Goal: Task Accomplishment & Management: Complete application form

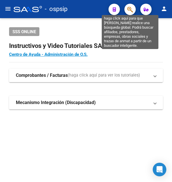
click at [130, 9] on icon "button" at bounding box center [130, 9] width 6 height 7
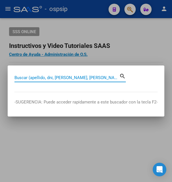
click at [35, 78] on input "Buscar (apellido, dni, [PERSON_NAME], [PERSON_NAME], cuit, obra social)" at bounding box center [66, 77] width 105 height 5
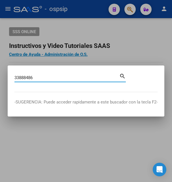
type input "33888486"
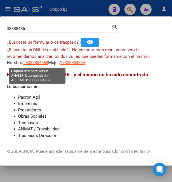
click at [40, 63] on span "23338884869" at bounding box center [35, 62] width 25 height 5
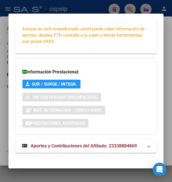
scroll to position [138, 0]
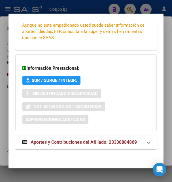
click at [75, 142] on span "Aportes y Contribuciones del Afiliado: 23338884869" at bounding box center [84, 141] width 106 height 5
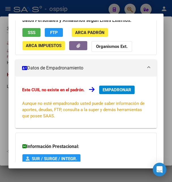
scroll to position [49, 0]
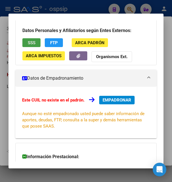
click at [36, 44] on button "SSS" at bounding box center [31, 42] width 18 height 9
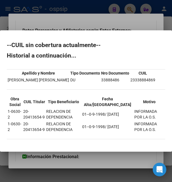
click at [113, 26] on div at bounding box center [86, 91] width 172 height 182
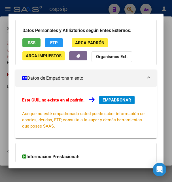
click at [80, 12] on div at bounding box center [86, 91] width 172 height 182
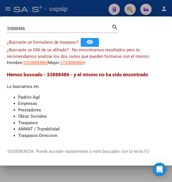
click at [80, 12] on div at bounding box center [86, 91] width 172 height 182
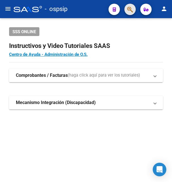
click at [127, 8] on button "button" at bounding box center [129, 9] width 11 height 11
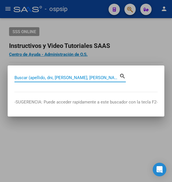
click at [49, 77] on input "Buscar (apellido, dni, [PERSON_NAME], [PERSON_NAME], cuit, obra social)" at bounding box center [66, 77] width 105 height 5
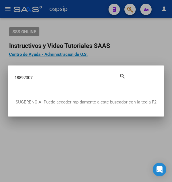
type input "18892307"
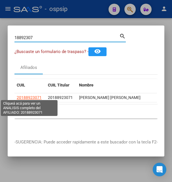
click at [28, 95] on span "20188923071" at bounding box center [29, 97] width 25 height 5
type textarea "20188923071"
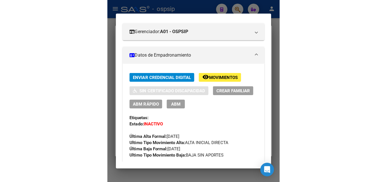
scroll to position [122, 0]
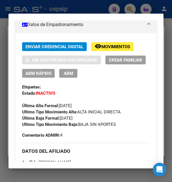
click at [123, 49] on span "Movimientos" at bounding box center [116, 46] width 29 height 5
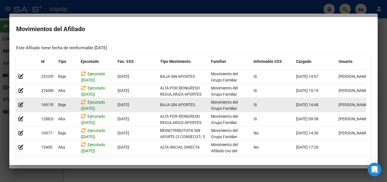
scroll to position [22, 0]
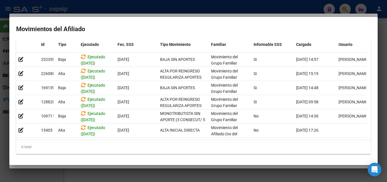
click at [172, 9] on div at bounding box center [193, 91] width 387 height 182
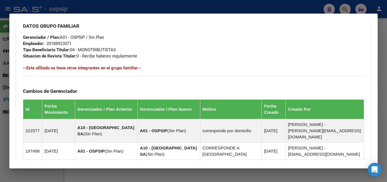
scroll to position [367, 0]
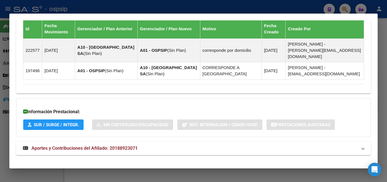
click at [94, 146] on span "Aportes y Contribuciones del Afiliado: 20188923071" at bounding box center [84, 148] width 106 height 5
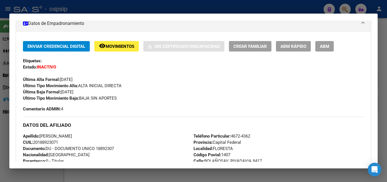
scroll to position [94, 0]
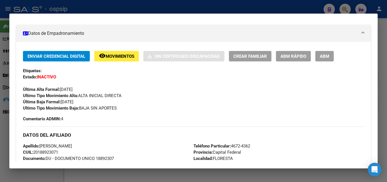
click at [121, 59] on span "Movimientos" at bounding box center [120, 56] width 29 height 5
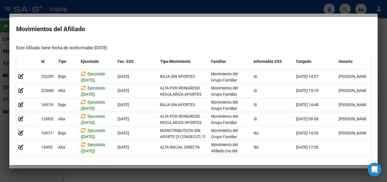
click at [172, 10] on div at bounding box center [193, 91] width 387 height 182
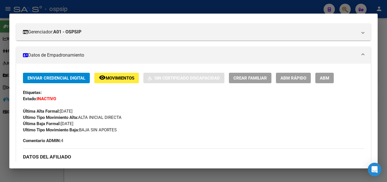
scroll to position [71, 0]
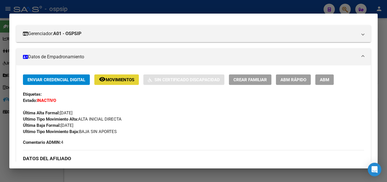
click at [127, 84] on button "remove_red_eye Movimientos" at bounding box center [116, 80] width 45 height 10
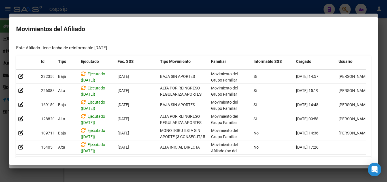
click at [172, 6] on div at bounding box center [193, 91] width 387 height 182
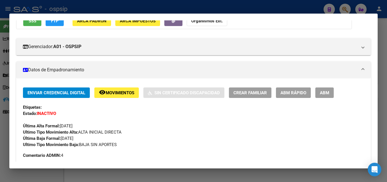
scroll to position [40, 0]
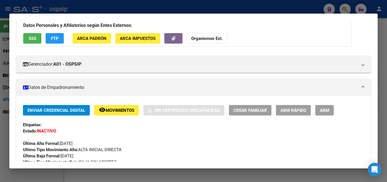
click at [172, 110] on button "ABM" at bounding box center [325, 110] width 18 height 10
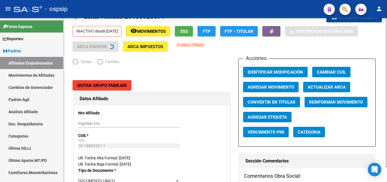
radio input "true"
type input "20-18892307-1"
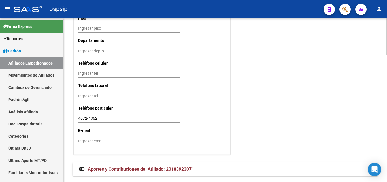
scroll to position [565, 0]
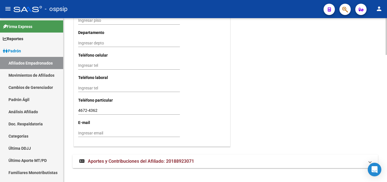
click at [122, 159] on span "Aportes y Contribuciones del Afiliado: 20188923071" at bounding box center [141, 161] width 106 height 5
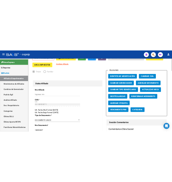
scroll to position [0, 0]
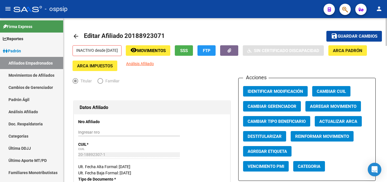
click at [172, 105] on span "Agregar Movimiento" at bounding box center [333, 106] width 46 height 5
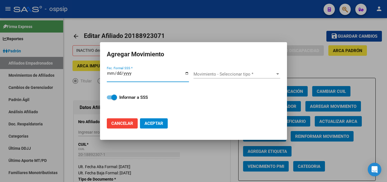
type input "[DATE]"
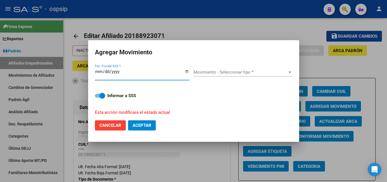
click at [172, 75] on span "Movimiento - Seleccionar tipo *" at bounding box center [241, 72] width 94 height 5
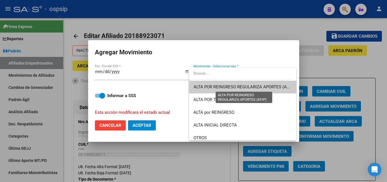
click at [172, 88] on span "ALTA POR REINGRESO REGULARIZA APORTES (AFIP)" at bounding box center [244, 86] width 101 height 5
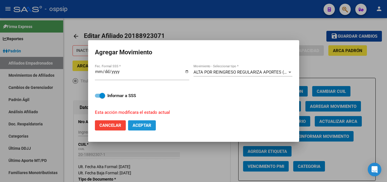
click at [143, 123] on span "Aceptar" at bounding box center [142, 125] width 19 height 5
checkbox input "false"
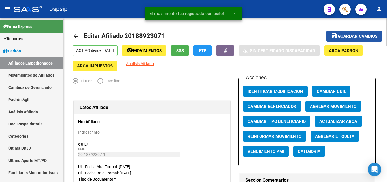
click at [172, 34] on span "save Guardar cambios" at bounding box center [354, 35] width 46 height 5
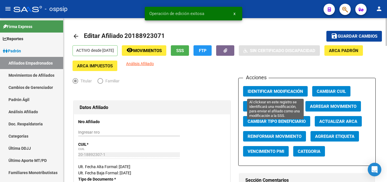
click at [172, 92] on span "Identificar Modificación" at bounding box center [276, 91] width 56 height 5
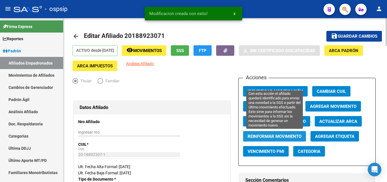
click at [172, 137] on span "Reinformar Movimiento" at bounding box center [275, 136] width 54 height 5
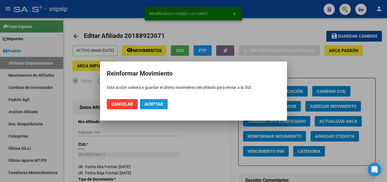
click at [152, 108] on button "Aceptar" at bounding box center [154, 104] width 28 height 10
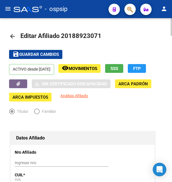
drag, startPoint x: 69, startPoint y: 36, endPoint x: 97, endPoint y: 34, distance: 27.8
click at [97, 34] on span "Editar Afiliado 20188923071" at bounding box center [60, 35] width 81 height 7
copy span "18892307"
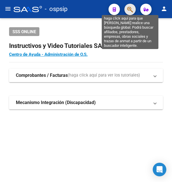
click at [130, 9] on icon "button" at bounding box center [130, 9] width 6 height 7
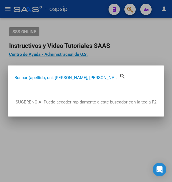
click at [66, 77] on input "Buscar (apellido, dni, [PERSON_NAME], [PERSON_NAME], cuit, obra social)" at bounding box center [66, 77] width 105 height 5
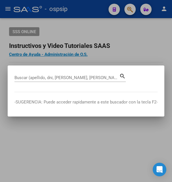
click at [113, 57] on div at bounding box center [86, 91] width 172 height 182
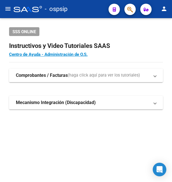
click at [134, 10] on button "button" at bounding box center [129, 9] width 11 height 11
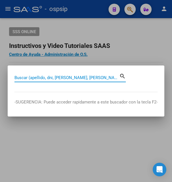
click at [49, 78] on input "Buscar (apellido, dni, [PERSON_NAME], [PERSON_NAME], cuit, obra social)" at bounding box center [66, 77] width 105 height 5
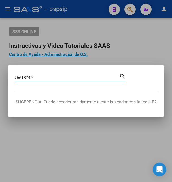
type input "26613749"
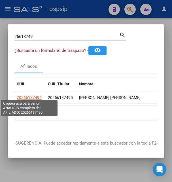
click at [24, 95] on span "20266137495" at bounding box center [29, 97] width 25 height 5
type textarea "20266137495"
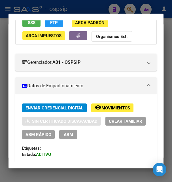
scroll to position [92, 0]
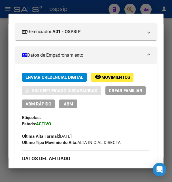
click at [122, 81] on button "remove_red_eye Movimientos" at bounding box center [112, 77] width 42 height 9
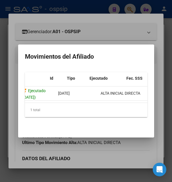
scroll to position [0, 0]
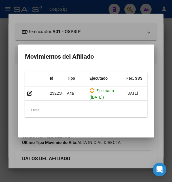
click at [104, 33] on div at bounding box center [86, 91] width 172 height 182
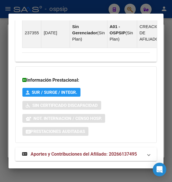
scroll to position [452, 0]
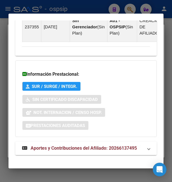
click at [75, 145] on span "Aportes y Contribuciones del Afiliado: 20266137495" at bounding box center [84, 147] width 106 height 5
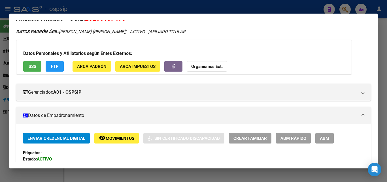
scroll to position [12, 0]
click at [172, 138] on span "ABM" at bounding box center [324, 138] width 9 height 5
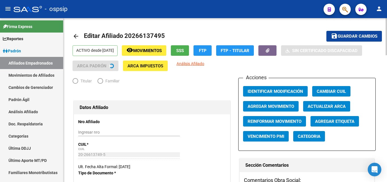
radio input "true"
type input "30-71583905-5"
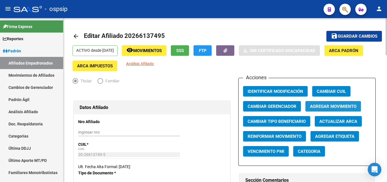
click at [172, 106] on span "Agregar Movimiento" at bounding box center [333, 106] width 46 height 5
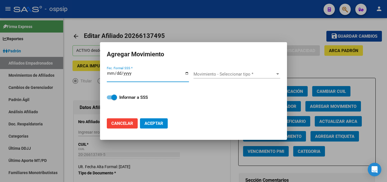
click at [172, 33] on div at bounding box center [193, 91] width 387 height 182
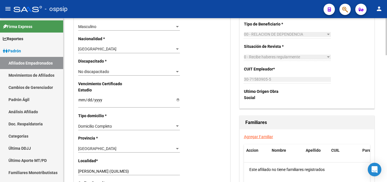
scroll to position [347, 0]
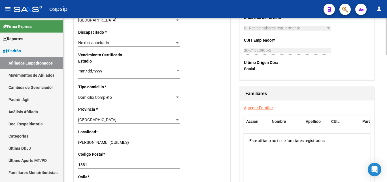
click at [172, 109] on link "Agregar Familiar" at bounding box center [258, 108] width 29 height 5
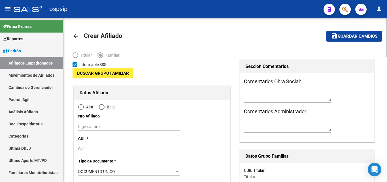
type input "30-71583905-5"
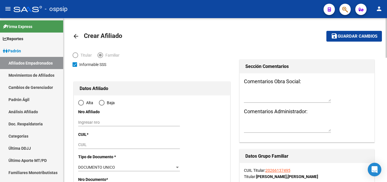
type input "SAN FRANCISCO SOLANO (QUILMES)"
type input "1881"
type input "856"
type input "1720"
radio input "true"
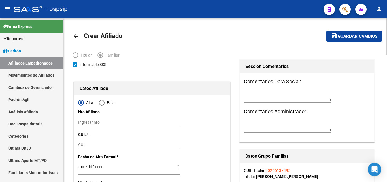
type input "30-71583905-5"
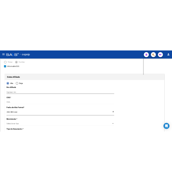
scroll to position [48, 0]
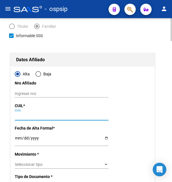
click at [19, 115] on input "CUIL" at bounding box center [62, 116] width 94 height 5
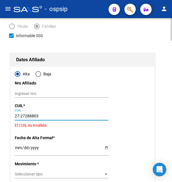
type input "27-27288803-0"
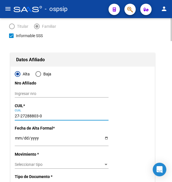
type input "27288803"
type input "AVILA"
type input "CLAUDIA GABRIELA"
type input "1979-08-21"
type input "SAN FRANCISCO SOLANO (QUILMES)"
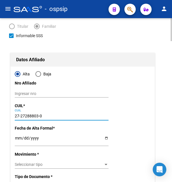
type input "27-27288803-0"
click at [20, 140] on input "Ingresar fecha" at bounding box center [62, 140] width 94 height 9
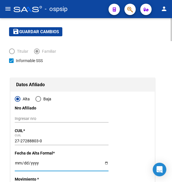
scroll to position [0, 0]
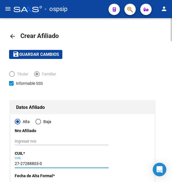
drag, startPoint x: 20, startPoint y: 163, endPoint x: 38, endPoint y: 162, distance: 17.9
click at [38, 162] on input "27-27288803-0" at bounding box center [62, 163] width 94 height 5
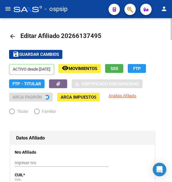
radio input "true"
type input "30-71583905-5"
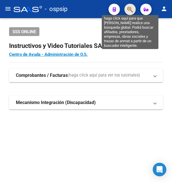
click at [128, 9] on icon "button" at bounding box center [130, 9] width 6 height 7
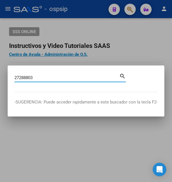
type input "27288803"
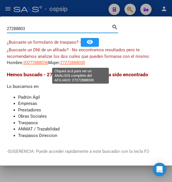
click at [81, 64] on span "27272888030" at bounding box center [72, 62] width 25 height 5
type textarea "27272888030"
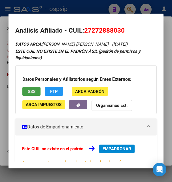
click at [37, 89] on button "SSS" at bounding box center [31, 91] width 18 height 9
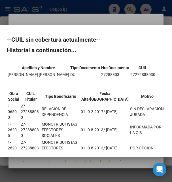
click at [88, 21] on div at bounding box center [86, 91] width 172 height 182
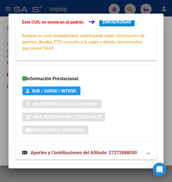
scroll to position [138, 0]
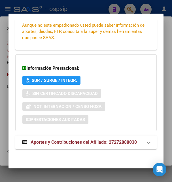
click at [62, 142] on span "Aportes y Contribuciones del Afiliado: 27272888030" at bounding box center [84, 141] width 106 height 5
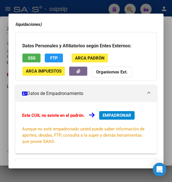
scroll to position [0, 0]
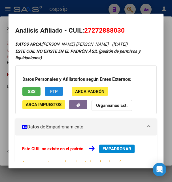
click at [55, 94] on span "FTP" at bounding box center [54, 91] width 8 height 5
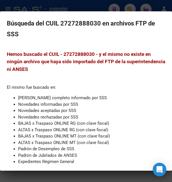
click at [63, 8] on div at bounding box center [86, 91] width 172 height 182
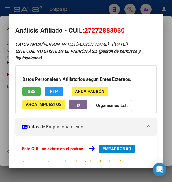
drag, startPoint x: 93, startPoint y: 30, endPoint x: 121, endPoint y: 30, distance: 27.8
click at [121, 30] on span "27272888030" at bounding box center [104, 30] width 41 height 7
copy span "27288803"
drag, startPoint x: 84, startPoint y: 30, endPoint x: 126, endPoint y: 23, distance: 43.1
click at [126, 23] on mat-dialog-content "Análisis Afiliado - CUIL: 27272888030 DATOS ARCA: AVILA CLAUDIA GABRIELA (21/08…" at bounding box center [86, 90] width 155 height 141
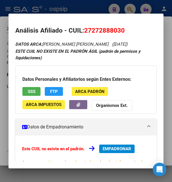
copy h2 "27272888030"
click at [81, 30] on h2 "Análisis Afiliado - CUIL: 27272888030" at bounding box center [85, 31] width 141 height 10
drag, startPoint x: 93, startPoint y: 30, endPoint x: 120, endPoint y: 27, distance: 26.8
click at [120, 27] on span "27272888030" at bounding box center [104, 30] width 41 height 7
copy span "27288803"
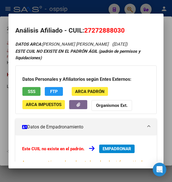
click at [70, 8] on div at bounding box center [86, 91] width 172 height 182
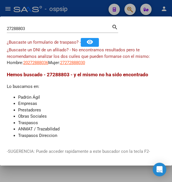
click at [79, 10] on div at bounding box center [86, 91] width 172 height 182
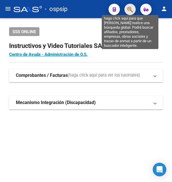
click at [128, 8] on icon "button" at bounding box center [130, 9] width 6 height 7
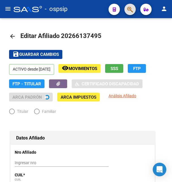
radio input "true"
type input "30-71583905-5"
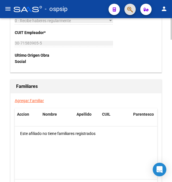
scroll to position [1041, 0]
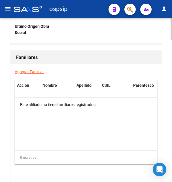
click at [27, 69] on link "Agregar Familiar" at bounding box center [29, 71] width 29 height 5
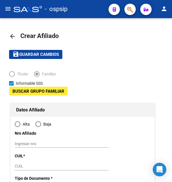
type input "30-71583905-5"
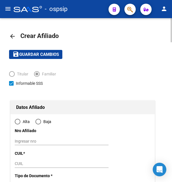
type input "SAN FRANCISCO SOLANO (QUILMES)"
type input "1881"
type input "856"
type input "1720"
radio input "true"
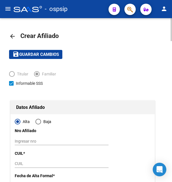
type input "30-71583905-5"
click at [20, 163] on input "CUIL" at bounding box center [62, 163] width 94 height 5
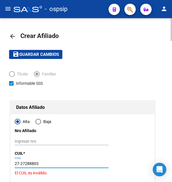
type input "27-27288803-0"
type input "27288803"
type input "AVILA"
type input "CLAUDIA GABRIELA"
type input "1979-08-21"
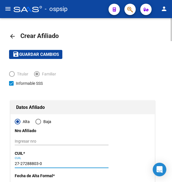
type input "SAN FRANCISCO SOLANO (QUILMES)"
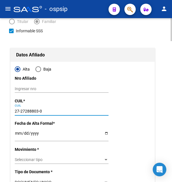
scroll to position [58, 0]
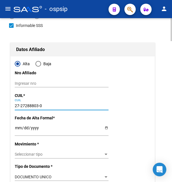
type input "27-27288803-0"
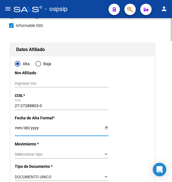
click at [18, 129] on input "Ingresar fecha" at bounding box center [62, 130] width 94 height 9
type input "[DATE]"
click at [71, 152] on span "Seleccionar tipo" at bounding box center [59, 154] width 89 height 5
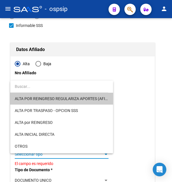
click at [147, 119] on div at bounding box center [86, 91] width 172 height 182
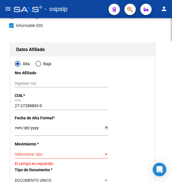
click at [31, 152] on span "Seleccionar tipo" at bounding box center [59, 154] width 89 height 5
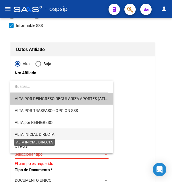
click at [37, 135] on span "ALTA INICIAL DIRECTA" at bounding box center [35, 134] width 40 height 5
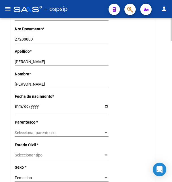
scroll to position [260, 0]
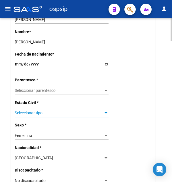
click at [36, 111] on span "Seleccionar tipo" at bounding box center [59, 113] width 89 height 5
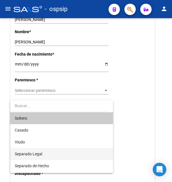
scroll to position [23, 0]
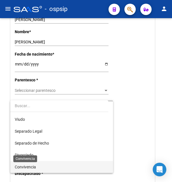
click at [29, 165] on span "Convivencia" at bounding box center [25, 167] width 21 height 5
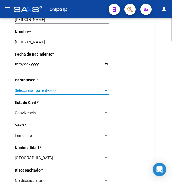
click at [41, 88] on span "Seleccionar parentesco" at bounding box center [59, 90] width 89 height 5
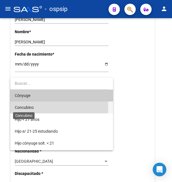
click at [24, 107] on span "Concubino" at bounding box center [24, 107] width 19 height 5
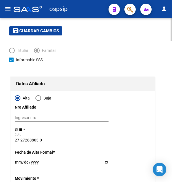
scroll to position [0, 0]
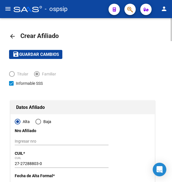
click at [46, 54] on span "Guardar cambios" at bounding box center [39, 54] width 40 height 5
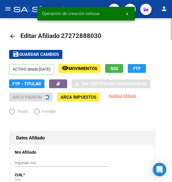
radio input "true"
type input "30-71583905-5"
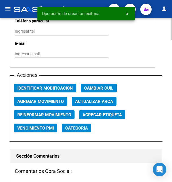
scroll to position [694, 0]
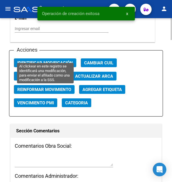
click at [41, 60] on span "Identificar Modificación" at bounding box center [45, 62] width 56 height 5
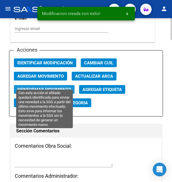
click at [40, 87] on span "Reinformar Movimiento" at bounding box center [44, 89] width 54 height 5
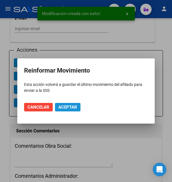
click at [69, 107] on span "Aceptar" at bounding box center [67, 107] width 19 height 5
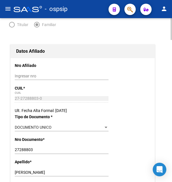
scroll to position [0, 0]
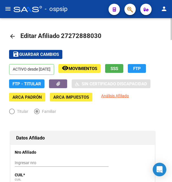
drag, startPoint x: 68, startPoint y: 34, endPoint x: 99, endPoint y: 32, distance: 30.4
click at [99, 32] on span "Editar Afiliado 27272888030" at bounding box center [60, 35] width 81 height 7
copy span "27288803"
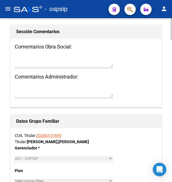
scroll to position [868, 0]
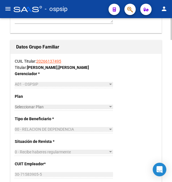
click at [48, 59] on link "20266137495" at bounding box center [48, 61] width 25 height 5
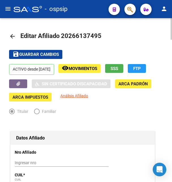
drag, startPoint x: 69, startPoint y: 36, endPoint x: 98, endPoint y: 32, distance: 29.7
click at [98, 32] on span "Editar Afiliado 20266137495" at bounding box center [60, 35] width 81 height 7
copy span "26613749"
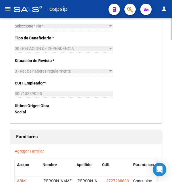
scroll to position [1012, 0]
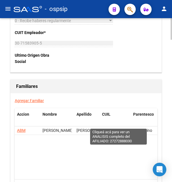
click at [114, 128] on span "27272888030" at bounding box center [118, 130] width 25 height 5
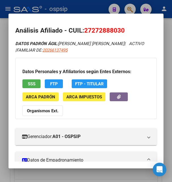
drag, startPoint x: 91, startPoint y: 30, endPoint x: 121, endPoint y: 26, distance: 30.3
click at [121, 26] on h2 "Análisis Afiliado - CUIL: 27272888030" at bounding box center [85, 31] width 141 height 10
copy span "27288803"
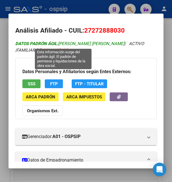
drag, startPoint x: 60, startPoint y: 44, endPoint x: 71, endPoint y: 42, distance: 11.7
click at [71, 42] on span "DATOS PADRÓN ÁGIL: AVILA CLAUDIA GABRIELA" at bounding box center [69, 43] width 109 height 5
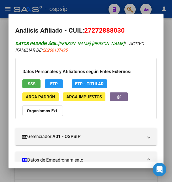
copy span "AVILA"
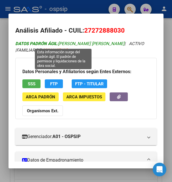
click at [89, 43] on span "DATOS PADRÓN ÁGIL: AVILA CLAUDIA GABRIELA" at bounding box center [69, 43] width 109 height 5
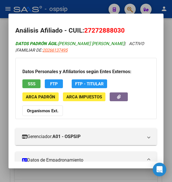
click at [89, 43] on span "DATOS PADRÓN ÁGIL: AVILA CLAUDIA GABRIELA" at bounding box center [69, 43] width 109 height 5
drag, startPoint x: 71, startPoint y: 43, endPoint x: 109, endPoint y: 43, distance: 38.3
click at [109, 43] on span "DATOS PADRÓN ÁGIL: AVILA CLAUDIA GABRIELA" at bounding box center [69, 43] width 109 height 5
copy span "CLAUDIA GABRIELA"
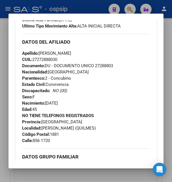
scroll to position [245, 0]
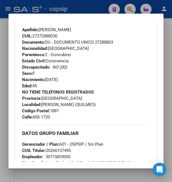
drag, startPoint x: 47, startPoint y: 80, endPoint x: 73, endPoint y: 80, distance: 25.8
click at [73, 80] on div "Apellido: CLAUDIA GABRIELA AVILA CUIL: 27272888030 Documento: DU - DOCUMENTO UN…" at bounding box center [86, 58] width 128 height 62
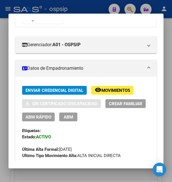
scroll to position [0, 0]
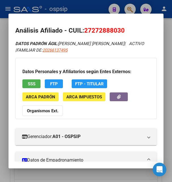
drag, startPoint x: 94, startPoint y: 29, endPoint x: 122, endPoint y: 26, distance: 28.3
click at [122, 26] on h2 "Análisis Afiliado - CUIL: 27272888030" at bounding box center [85, 31] width 141 height 10
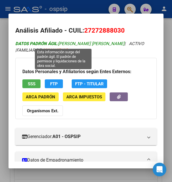
drag, startPoint x: 60, startPoint y: 43, endPoint x: 71, endPoint y: 45, distance: 11.7
click at [71, 45] on span "DATOS PADRÓN ÁGIL: AVILA CLAUDIA GABRIELA" at bounding box center [69, 43] width 109 height 5
drag, startPoint x: 73, startPoint y: 44, endPoint x: 109, endPoint y: 43, distance: 35.7
click at [109, 43] on span "DATOS PADRÓN ÁGIL: AVILA CLAUDIA GABRIELA" at bounding box center [69, 43] width 109 height 5
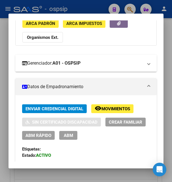
scroll to position [122, 0]
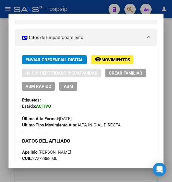
click at [68, 115] on div "Última Alta Formal: 11/08/2025" at bounding box center [86, 115] width 128 height 12
click at [68, 117] on span "Última Alta Formal: 11/08/2025" at bounding box center [47, 118] width 50 height 5
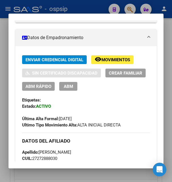
drag, startPoint x: 60, startPoint y: 119, endPoint x: 86, endPoint y: 118, distance: 25.8
click at [86, 118] on div "Última Alta Formal: 11/08/2025" at bounding box center [86, 115] width 128 height 12
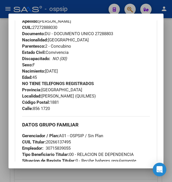
scroll to position [245, 0]
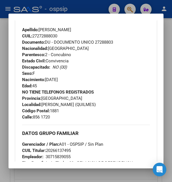
drag, startPoint x: 47, startPoint y: 79, endPoint x: 69, endPoint y: 80, distance: 22.7
click at [69, 80] on div "Apellido: CLAUDIA GABRIELA AVILA CUIL: 27272888030 Documento: DU - DOCUMENTO UN…" at bounding box center [86, 58] width 128 height 62
drag, startPoint x: 72, startPoint y: 12, endPoint x: 79, endPoint y: 7, distance: 8.6
click at [72, 11] on div at bounding box center [86, 91] width 172 height 182
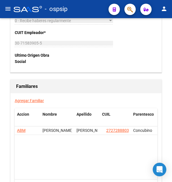
click at [79, 7] on div "- ospsip" at bounding box center [59, 9] width 90 height 12
click at [86, 6] on div "- ospsip" at bounding box center [59, 9] width 90 height 12
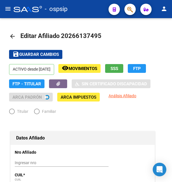
radio input "true"
type input "30-71583905-5"
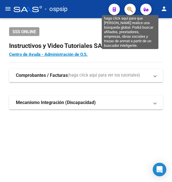
click at [128, 9] on icon "button" at bounding box center [130, 9] width 6 height 7
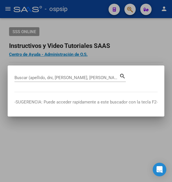
click at [43, 78] on input "Buscar (apellido, dni, [PERSON_NAME], [PERSON_NAME], cuit, obra social)" at bounding box center [66, 77] width 105 height 5
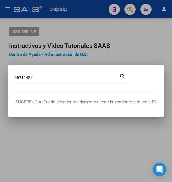
type input "95211432"
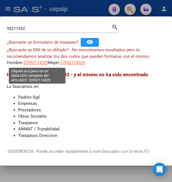
click at [32, 62] on span "20952114329" at bounding box center [35, 62] width 25 height 5
type textarea "20952114329"
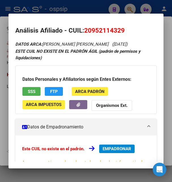
click at [33, 90] on span "SSS" at bounding box center [32, 91] width 8 height 5
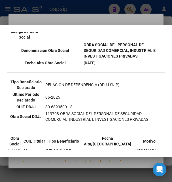
scroll to position [151, 0]
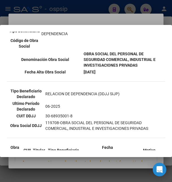
click at [97, 23] on div at bounding box center [86, 91] width 172 height 182
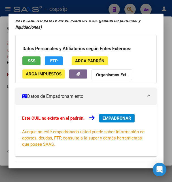
scroll to position [0, 0]
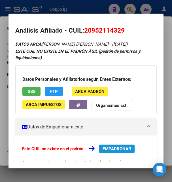
click at [113, 150] on span "EMPADRONAR" at bounding box center [117, 148] width 29 height 5
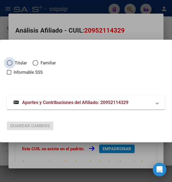
click at [12, 65] on span "Titular" at bounding box center [19, 63] width 14 height 7
click at [12, 65] on input "Titular" at bounding box center [10, 63] width 6 height 6
radio input "true"
checkbox input "true"
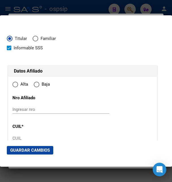
type input "20-95211432-9"
type input "95211432"
type input "BRUNO VERA"
type input "CRISTHIAN DANIEL"
type input "1992-09-25"
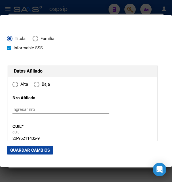
type input "EZPELETA ESTE"
type input "1882"
type input "REP DE FRANCIA"
type input "955"
type input "1"
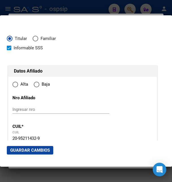
radio input "true"
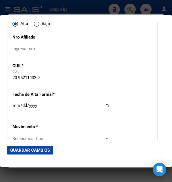
scroll to position [61, 0]
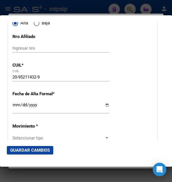
click at [79, 9] on div at bounding box center [86, 91] width 172 height 182
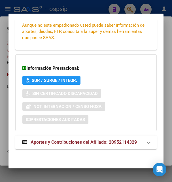
click at [67, 140] on span "Aportes y Contribuciones del Afiliado: 20952114329" at bounding box center [84, 141] width 106 height 5
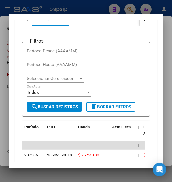
scroll to position [302, 0]
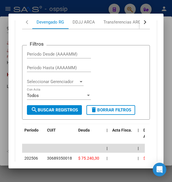
click at [140, 25] on button "button" at bounding box center [145, 22] width 10 height 14
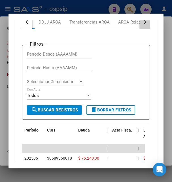
click at [140, 25] on button "button" at bounding box center [145, 22] width 10 height 14
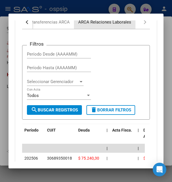
click at [126, 24] on div "ARCA Relaciones Laborales" at bounding box center [104, 22] width 53 height 6
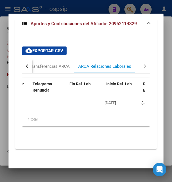
scroll to position [0, 141]
click at [101, 4] on div at bounding box center [86, 91] width 172 height 182
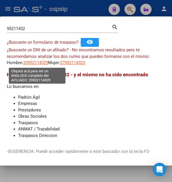
click at [40, 64] on span "20952114329" at bounding box center [35, 62] width 25 height 5
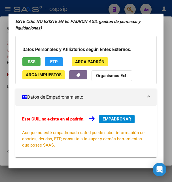
scroll to position [61, 0]
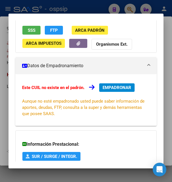
click at [122, 89] on span "EMPADRONAR" at bounding box center [117, 87] width 29 height 5
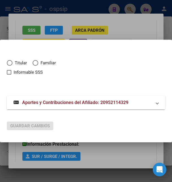
click at [11, 64] on span "Elija una opción" at bounding box center [10, 63] width 6 height 6
click at [11, 64] on input "Titular" at bounding box center [10, 63] width 6 height 6
radio input "true"
checkbox input "true"
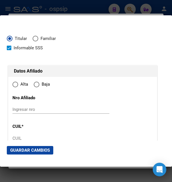
type input "20-95211432-9"
type input "95211432"
type input "BRUNO VERA"
type input "CRISTHIAN DANIEL"
type input "1992-09-25"
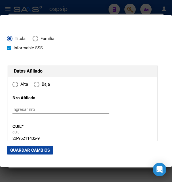
type input "EZPELETA ESTE"
type input "1882"
type input "REP DE FRANCIA"
type input "955"
type input "1"
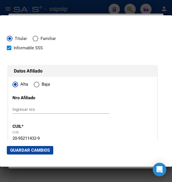
radio input "true"
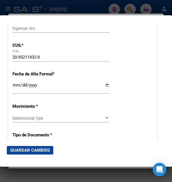
scroll to position [122, 0]
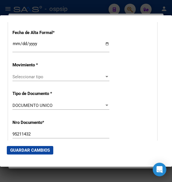
click at [17, 52] on div "Ingresar fecha" at bounding box center [60, 46] width 97 height 12
type input "[DATE]"
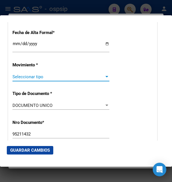
click at [26, 77] on span "Seleccionar tipo" at bounding box center [58, 76] width 92 height 5
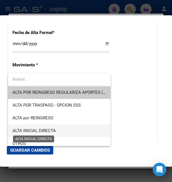
click at [39, 131] on span "ALTA INICIAL DIRECTA" at bounding box center [33, 130] width 43 height 5
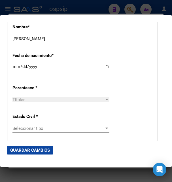
scroll to position [276, 0]
click at [29, 129] on span "Seleccionar tipo" at bounding box center [58, 128] width 92 height 5
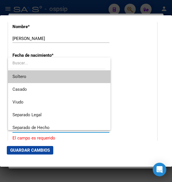
click at [28, 79] on span "Soltero" at bounding box center [59, 76] width 94 height 13
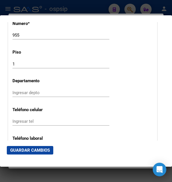
scroll to position [735, 0]
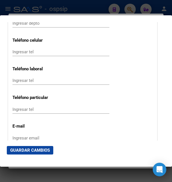
click at [17, 136] on input "Ingresar email" at bounding box center [60, 138] width 97 height 5
paste input "Cristhianbrunovera92@gmail.com"
click at [15, 136] on input "Cristhianbrunovera92@gmail.com" at bounding box center [60, 138] width 97 height 5
type input "cristhianbrunovera92@gmail.com"
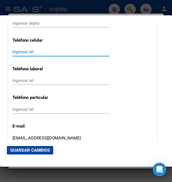
paste input "1136598973"
type input "1136598973"
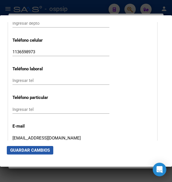
click at [36, 147] on button "Guardar Cambios" at bounding box center [30, 150] width 46 height 9
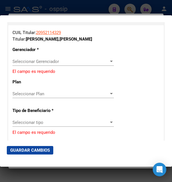
scroll to position [980, 0]
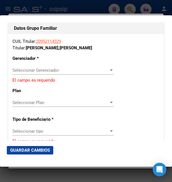
click at [56, 68] on span "Seleccionar Gerenciador" at bounding box center [60, 70] width 96 height 5
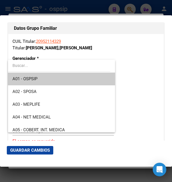
click at [46, 79] on span "A01 - OSPSIP" at bounding box center [61, 79] width 98 height 13
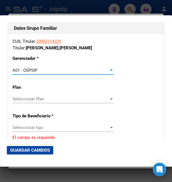
click at [39, 126] on span "Seleccionar tipo" at bounding box center [60, 127] width 96 height 5
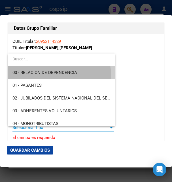
click at [46, 76] on span "00 - RELACION DE DEPENDENCIA" at bounding box center [61, 72] width 98 height 13
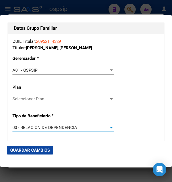
type input "30-68935001-8"
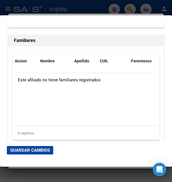
scroll to position [1194, 0]
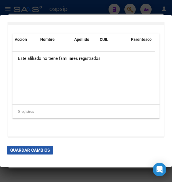
click at [35, 149] on span "Guardar Cambios" at bounding box center [30, 150] width 40 height 5
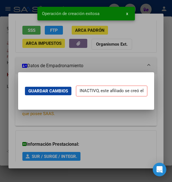
scroll to position [0, 0]
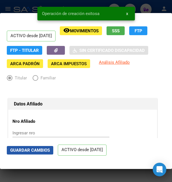
click at [33, 152] on span "Guardar Cambios" at bounding box center [30, 150] width 40 height 5
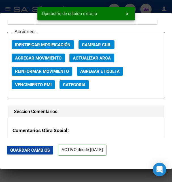
scroll to position [857, 0]
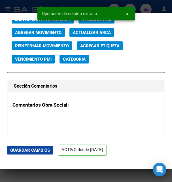
click at [54, 24] on div "Operación de edición exitosa x" at bounding box center [86, 13] width 111 height 27
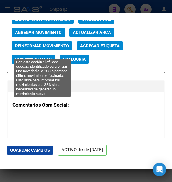
click at [38, 48] on span "Reinformar Movimiento" at bounding box center [42, 45] width 54 height 5
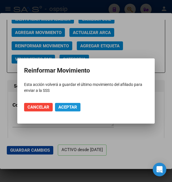
click at [60, 106] on span "Aceptar" at bounding box center [67, 107] width 19 height 5
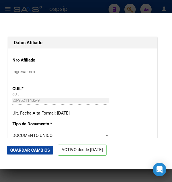
scroll to position [0, 0]
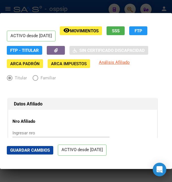
click at [88, 9] on div at bounding box center [86, 91] width 172 height 182
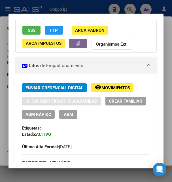
click at [88, 6] on div at bounding box center [86, 91] width 172 height 182
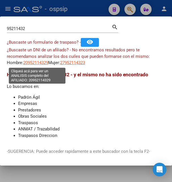
click at [41, 64] on span "20952114329" at bounding box center [35, 62] width 25 height 5
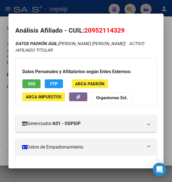
drag, startPoint x: 93, startPoint y: 31, endPoint x: 121, endPoint y: 28, distance: 28.0
click at [121, 28] on span "20952114329" at bounding box center [104, 30] width 41 height 7
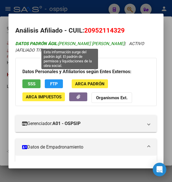
drag, startPoint x: 59, startPoint y: 44, endPoint x: 85, endPoint y: 43, distance: 26.4
click at [85, 43] on span "DATOS PADRÓN ÁGIL: BRUNO VERA CRISTHIAN DANIEL" at bounding box center [69, 43] width 109 height 5
drag, startPoint x: 86, startPoint y: 43, endPoint x: 123, endPoint y: 42, distance: 36.9
click at [123, 42] on span "DATOS PADRÓN ÁGIL: BRUNO VERA CRISTHIAN DANIEL" at bounding box center [69, 43] width 109 height 5
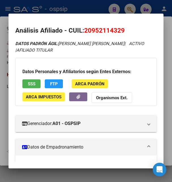
drag, startPoint x: 92, startPoint y: 29, endPoint x: 121, endPoint y: 29, distance: 29.5
click at [121, 29] on span "20952114329" at bounding box center [104, 30] width 41 height 7
drag, startPoint x: 83, startPoint y: 28, endPoint x: 134, endPoint y: 28, distance: 50.5
click at [134, 28] on h2 "Análisis Afiliado - CUIL: 20952114329" at bounding box center [85, 31] width 141 height 10
click at [96, 32] on span "20952114329" at bounding box center [104, 30] width 41 height 7
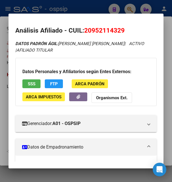
drag, startPoint x: 92, startPoint y: 29, endPoint x: 121, endPoint y: 27, distance: 28.8
click at [121, 27] on h2 "Análisis Afiliado - CUIL: 20952114329" at bounding box center [85, 31] width 141 height 10
drag, startPoint x: 59, startPoint y: 43, endPoint x: 84, endPoint y: 40, distance: 26.0
drag, startPoint x: 87, startPoint y: 44, endPoint x: 124, endPoint y: 45, distance: 37.2
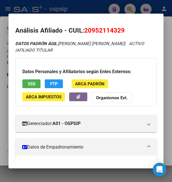
click at [124, 45] on icon "DATOS PADRÓN ÁGIL: BRUNO VERA CRISTHIAN DANIEL | ACTIVO | AFILIADO TITULAR" at bounding box center [80, 47] width 131 height 12
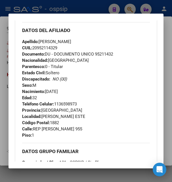
scroll to position [245, 0]
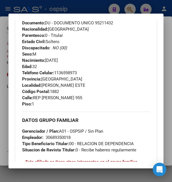
drag, startPoint x: 47, startPoint y: 60, endPoint x: 74, endPoint y: 59, distance: 27.0
click at [74, 59] on div "Apellido: CRISTHIAN DANIEL BRUNO VERA CUIL: 20952114329 Documento: DU - DOCUMEN…" at bounding box center [86, 38] width 128 height 62
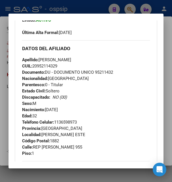
scroll to position [153, 0]
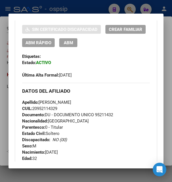
click at [73, 44] on span "ABM" at bounding box center [68, 42] width 9 height 5
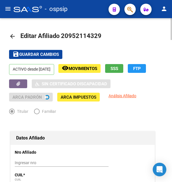
radio input "true"
type input "30-68935001-8"
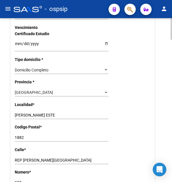
scroll to position [434, 0]
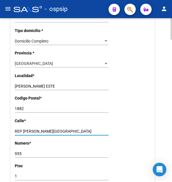
drag, startPoint x: 15, startPoint y: 123, endPoint x: 47, endPoint y: 121, distance: 32.4
click at [47, 129] on input "REP DE FRANCIA" at bounding box center [62, 131] width 94 height 5
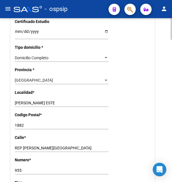
scroll to position [405, 0]
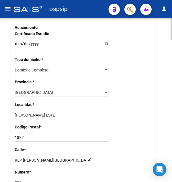
click at [21, 135] on input "1882" at bounding box center [62, 137] width 94 height 5
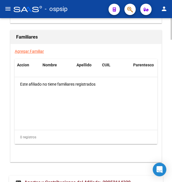
scroll to position [1083, 0]
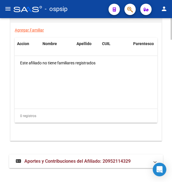
click at [53, 158] on span "Aportes y Contribuciones del Afiliado: 20952114329" at bounding box center [77, 160] width 106 height 5
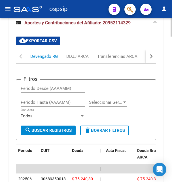
scroll to position [1218, 0]
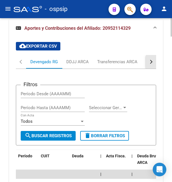
click at [147, 55] on button "button" at bounding box center [151, 62] width 10 height 14
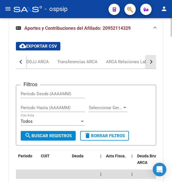
click at [147, 55] on button "button" at bounding box center [151, 62] width 10 height 14
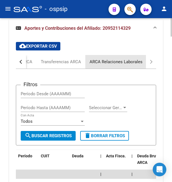
click at [135, 59] on div "ARCA Relaciones Laborales" at bounding box center [116, 62] width 53 height 6
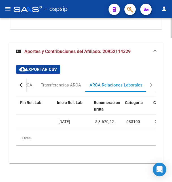
scroll to position [0, 184]
click at [67, 119] on span "26/04/2025" at bounding box center [63, 121] width 12 height 5
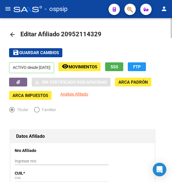
scroll to position [0, 0]
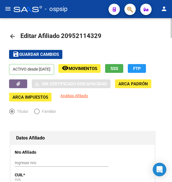
drag, startPoint x: 69, startPoint y: 37, endPoint x: 98, endPoint y: 34, distance: 28.4
click at [98, 34] on span "Editar Afiliado 20952114329" at bounding box center [60, 35] width 81 height 7
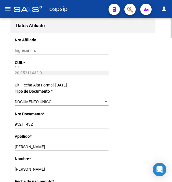
scroll to position [116, 0]
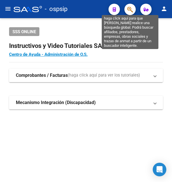
click at [131, 9] on icon "button" at bounding box center [130, 9] width 6 height 7
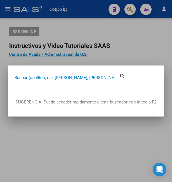
paste input "94757549"
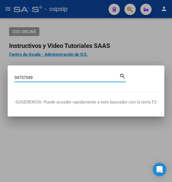
type input "94757549"
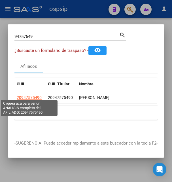
click at [33, 95] on span "20947575490" at bounding box center [29, 97] width 25 height 5
type textarea "20947575490"
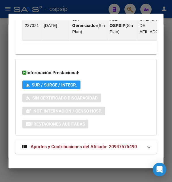
scroll to position [452, 0]
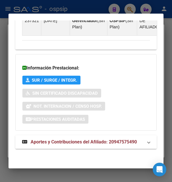
click at [70, 143] on span "Aportes y Contribuciones del Afiliado: 20947575490" at bounding box center [84, 141] width 106 height 5
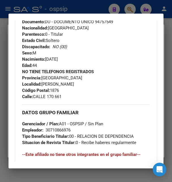
scroll to position [246, 0]
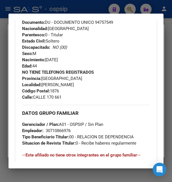
click at [90, 5] on div at bounding box center [86, 91] width 172 height 182
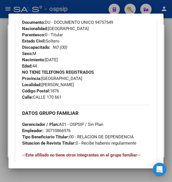
click at [90, 5] on div at bounding box center [86, 91] width 172 height 182
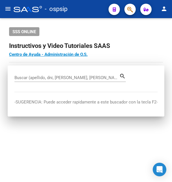
click at [90, 5] on div "- ospsip" at bounding box center [59, 9] width 90 height 12
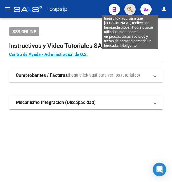
click at [130, 9] on icon "button" at bounding box center [130, 9] width 6 height 7
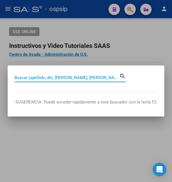
click at [27, 78] on input "Buscar (apellido, dni, [PERSON_NAME], [PERSON_NAME], cuit, obra social)" at bounding box center [66, 77] width 105 height 5
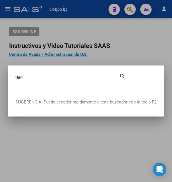
click at [26, 76] on input "4562" at bounding box center [66, 77] width 105 height 5
type input "45626353"
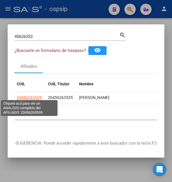
click at [19, 96] on span "20456263535" at bounding box center [29, 97] width 25 height 5
type textarea "20456263535"
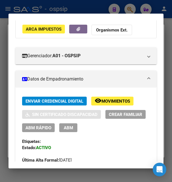
scroll to position [61, 0]
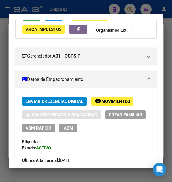
click at [73, 131] on span "ABM" at bounding box center [68, 128] width 9 height 5
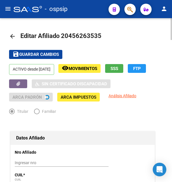
radio input "true"
type input "30-70788834-9"
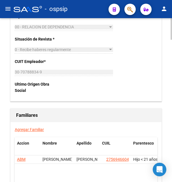
scroll to position [1041, 0]
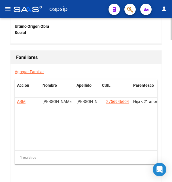
click at [34, 69] on link "Agregar Familiar" at bounding box center [29, 71] width 29 height 5
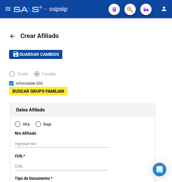
type input "30-70788834-9"
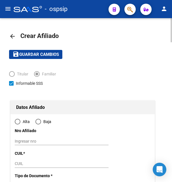
type input "GENERAL RODRIGU"
type input "1748"
type input "r.de escalada de san martin"
type input "77"
radio input "true"
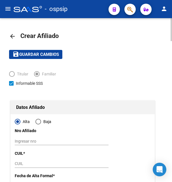
type input "30-70788834-9"
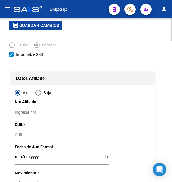
click at [20, 135] on input "CUIL" at bounding box center [62, 134] width 94 height 5
click at [22, 135] on input "CUIL" at bounding box center [62, 134] width 94 height 5
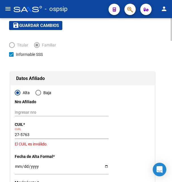
click at [30, 134] on input "27-5763" at bounding box center [62, 134] width 94 height 5
type input "27-57658830-0"
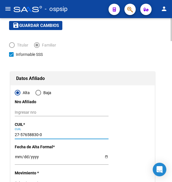
type input "57658830"
type input "CHAVEZ"
type input "JULIETA"
type input "2019-04-03"
type input "GENERAL RODRIGU"
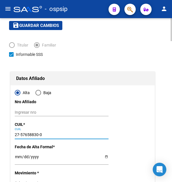
type input "DUPLEX"
type input "34"
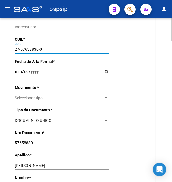
scroll to position [116, 0]
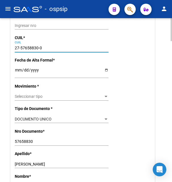
type input "27-57658830-0"
click at [19, 69] on input "Ingresar fecha" at bounding box center [62, 72] width 94 height 9
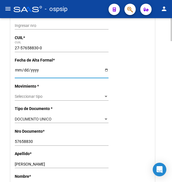
type input "[DATE]"
click at [25, 94] on span "Seleccionar tipo" at bounding box center [59, 96] width 89 height 5
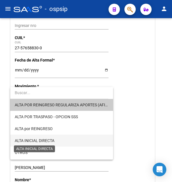
click at [47, 140] on span "ALTA INICIAL DIRECTA" at bounding box center [35, 140] width 40 height 5
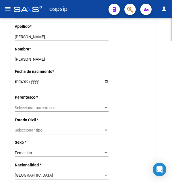
scroll to position [260, 0]
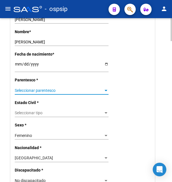
click at [37, 88] on span "Seleccionar parentesco" at bounding box center [59, 90] width 89 height 5
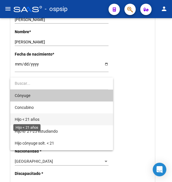
click at [35, 120] on span "Hijo < 21 años" at bounding box center [27, 119] width 25 height 5
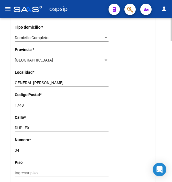
scroll to position [463, 0]
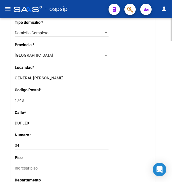
click at [53, 76] on input "GENERAL RODRIGU" at bounding box center [62, 78] width 94 height 5
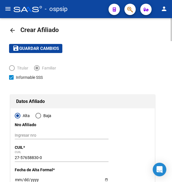
scroll to position [0, 0]
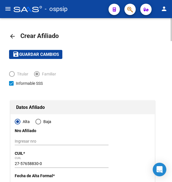
type input "GENERAL RODRIGUEZ"
click at [37, 49] on mat-toolbar-row "save Guardar cambios" at bounding box center [86, 54] width 154 height 18
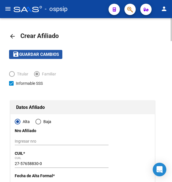
click at [40, 53] on span "Guardar cambios" at bounding box center [39, 54] width 40 height 5
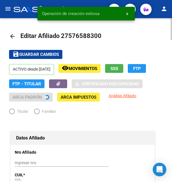
radio input "true"
type input "30-70788834-9"
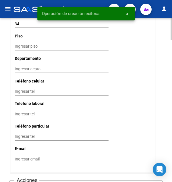
scroll to position [636, 0]
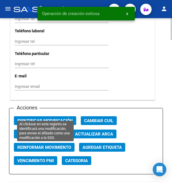
click at [42, 118] on span "Identificar Modificación" at bounding box center [45, 120] width 56 height 5
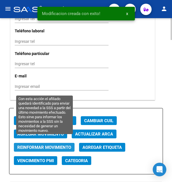
click at [41, 145] on span "Reinformar Movimiento" at bounding box center [44, 147] width 54 height 5
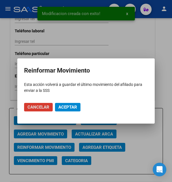
click at [69, 108] on span "Aceptar" at bounding box center [67, 107] width 19 height 5
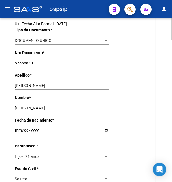
scroll to position [0, 0]
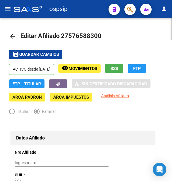
drag, startPoint x: 69, startPoint y: 35, endPoint x: 96, endPoint y: 26, distance: 29.2
click at [97, 35] on span "Editar Afiliado 27576588300" at bounding box center [60, 35] width 81 height 7
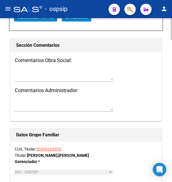
scroll to position [810, 0]
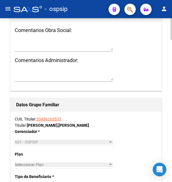
click at [44, 117] on link "20456263535" at bounding box center [48, 119] width 25 height 5
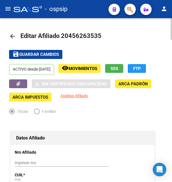
drag, startPoint x: 69, startPoint y: 34, endPoint x: 96, endPoint y: 34, distance: 26.4
click at [96, 34] on span "Editar Afiliado 20456263535" at bounding box center [60, 35] width 81 height 7
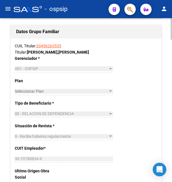
scroll to position [1012, 0]
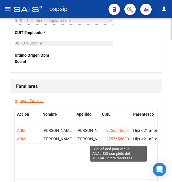
click at [115, 141] on span "27576588300" at bounding box center [118, 139] width 25 height 5
type textarea "27576588300"
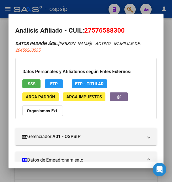
drag, startPoint x: 93, startPoint y: 29, endPoint x: 120, endPoint y: 28, distance: 27.0
click at [120, 28] on span "27576588300" at bounding box center [104, 30] width 41 height 7
click at [98, 7] on div at bounding box center [86, 91] width 172 height 182
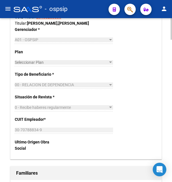
scroll to position [1041, 0]
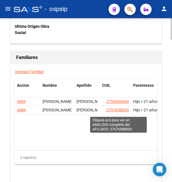
click at [123, 112] on span "27576588300" at bounding box center [118, 110] width 25 height 5
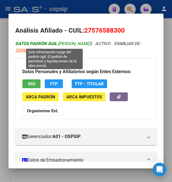
drag, startPoint x: 59, startPoint y: 42, endPoint x: 77, endPoint y: 43, distance: 17.9
click at [77, 43] on span "DATOS PADRÓN ÁGIL: CHAVEZ JULIETA" at bounding box center [52, 43] width 75 height 5
click at [81, 43] on span "DATOS PADRÓN ÁGIL: CHAVEZ JULIETA" at bounding box center [52, 43] width 75 height 5
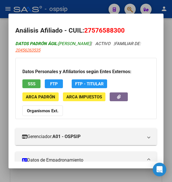
click at [81, 43] on span "DATOS PADRÓN ÁGIL: CHAVEZ JULIETA" at bounding box center [52, 43] width 75 height 5
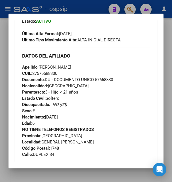
scroll to position [214, 0]
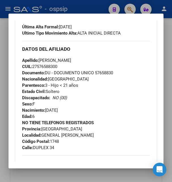
drag, startPoint x: 47, startPoint y: 110, endPoint x: 74, endPoint y: 111, distance: 27.2
click at [74, 111] on div "Apellido: JULIETA CHAVEZ CUIL: 27576588300 Documento: DU - DOCUMENTO UNICO 5765…" at bounding box center [86, 88] width 128 height 62
click at [96, 3] on div at bounding box center [86, 91] width 172 height 182
click at [96, 2] on mat-toolbar "menu - ospsip person" at bounding box center [86, 9] width 172 height 18
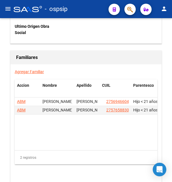
click at [97, 3] on div "- ospsip" at bounding box center [59, 9] width 90 height 12
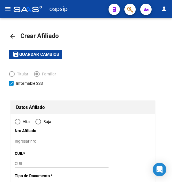
type input "30-70788834-9"
type input "GENERAL RODRIGU"
type input "1748"
type input "r.de escalada de san martin"
type input "77"
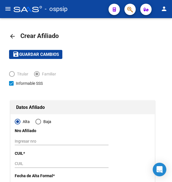
radio input "true"
type input "30-70788834-9"
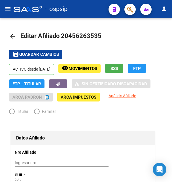
radio input "true"
type input "30-70788834-9"
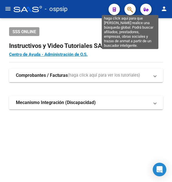
click at [129, 10] on icon "button" at bounding box center [130, 9] width 6 height 7
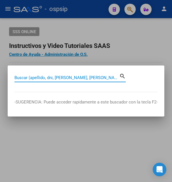
click at [61, 76] on input "Buscar (apellido, dni, [PERSON_NAME], [PERSON_NAME], cuit, obra social)" at bounding box center [66, 77] width 105 height 5
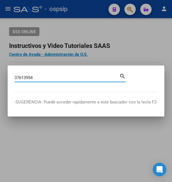
type input "37613954"
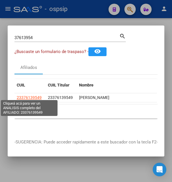
click at [39, 95] on span "23376139549" at bounding box center [29, 97] width 25 height 5
type textarea "23376139549"
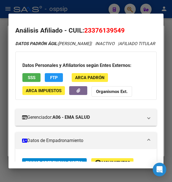
scroll to position [92, 0]
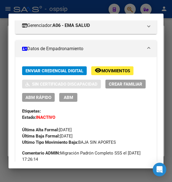
click at [115, 73] on span "Movimientos" at bounding box center [116, 70] width 29 height 5
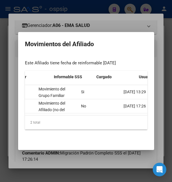
scroll to position [0, 240]
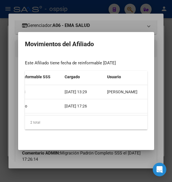
click at [112, 25] on div at bounding box center [86, 91] width 172 height 182
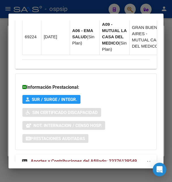
scroll to position [571, 0]
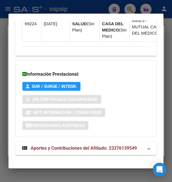
click at [60, 145] on span "Aportes y Contribuciones del Afiliado: 23376139549" at bounding box center [84, 147] width 106 height 5
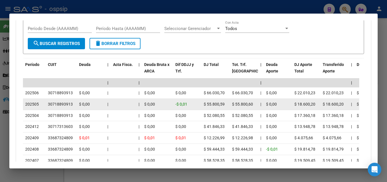
scroll to position [557, 0]
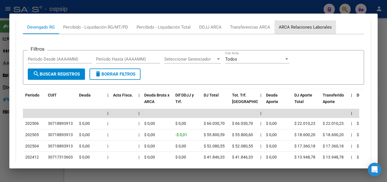
click at [172, 25] on div "ARCA Relaciones Laborales" at bounding box center [305, 27] width 53 height 6
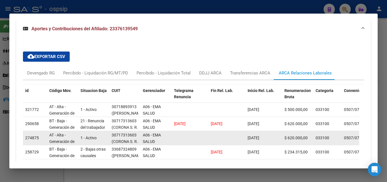
scroll to position [513, 0]
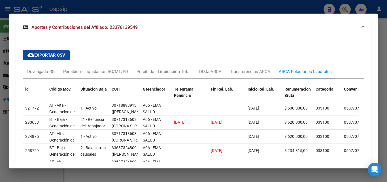
click at [172, 12] on div at bounding box center [193, 91] width 387 height 182
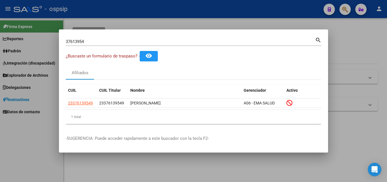
click at [172, 13] on div at bounding box center [193, 91] width 387 height 182
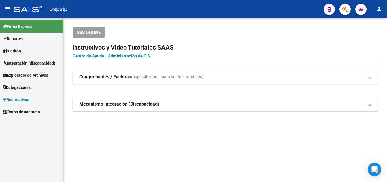
click at [172, 12] on button "button" at bounding box center [345, 9] width 11 height 11
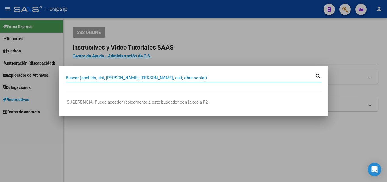
paste input "23376139549"
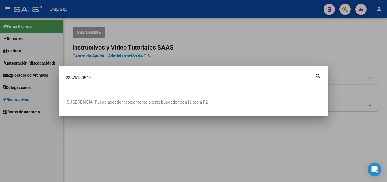
type input "23376139549"
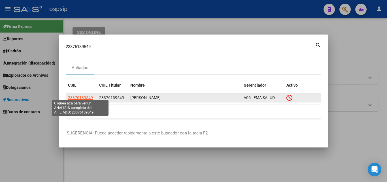
click at [79, 96] on span "23376139549" at bounding box center [80, 98] width 25 height 5
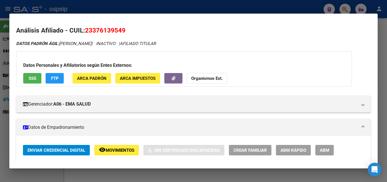
click at [40, 76] on button "SSS" at bounding box center [32, 78] width 18 height 10
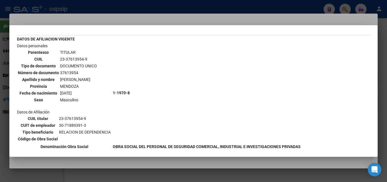
scroll to position [61, 0]
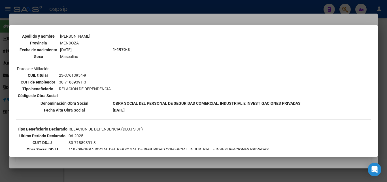
click at [172, 22] on div at bounding box center [193, 91] width 387 height 182
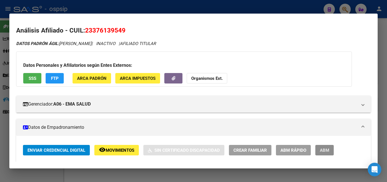
click at [172, 149] on span "ABM" at bounding box center [324, 150] width 9 height 5
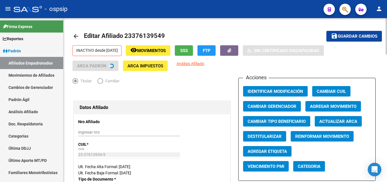
radio input "true"
type input "30-71889391-3"
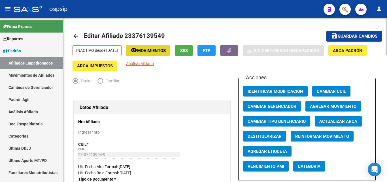
click at [162, 52] on span "Movimientos" at bounding box center [151, 50] width 29 height 5
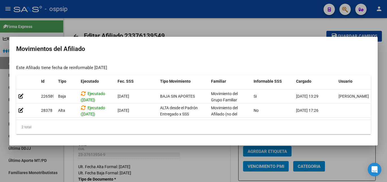
click at [172, 27] on div at bounding box center [193, 91] width 387 height 182
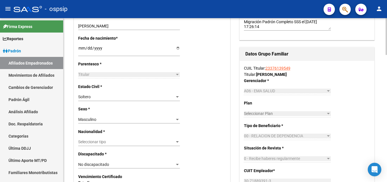
scroll to position [260, 0]
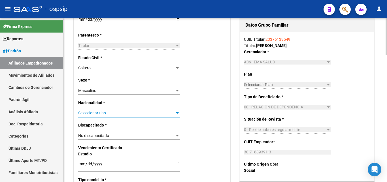
click at [172, 113] on div at bounding box center [177, 113] width 3 height 1
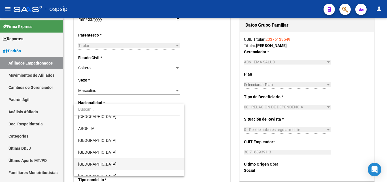
scroll to position [87, 0]
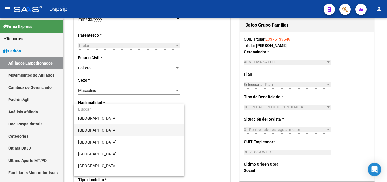
click at [92, 133] on span "[GEOGRAPHIC_DATA]" at bounding box center [97, 130] width 38 height 5
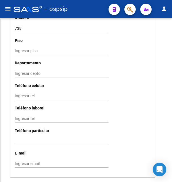
scroll to position [617, 0]
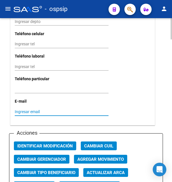
paste input "augustonegri13@gmail.com"
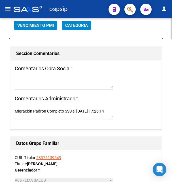
scroll to position [820, 0]
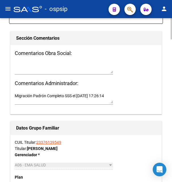
type input "augustonegri13@gmail.com"
drag, startPoint x: 32, startPoint y: 94, endPoint x: 8, endPoint y: 86, distance: 24.8
click at [15, 93] on textarea "Migración Padrón Completo SSS el 2022-09-24 17:26:14" at bounding box center [64, 98] width 98 height 11
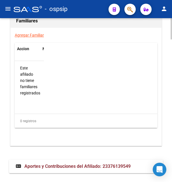
scroll to position [1102, 0]
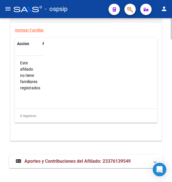
click at [60, 158] on span "Aportes y Contribuciones del Afiliado: 23376139549" at bounding box center [77, 160] width 106 height 5
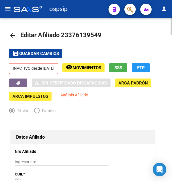
scroll to position [0, 0]
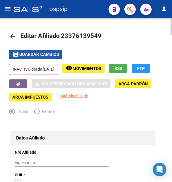
click at [47, 54] on span "Guardar cambios" at bounding box center [39, 54] width 40 height 5
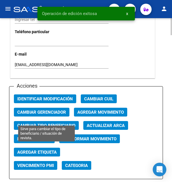
scroll to position [665, 0]
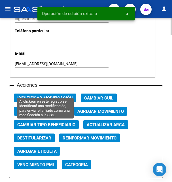
click at [47, 96] on span "Identificar Modificación" at bounding box center [45, 98] width 56 height 5
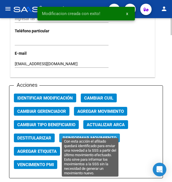
click at [71, 136] on span "Reinformar Movimiento" at bounding box center [90, 138] width 54 height 5
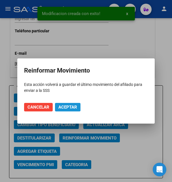
click at [75, 109] on span "Aceptar" at bounding box center [67, 107] width 19 height 5
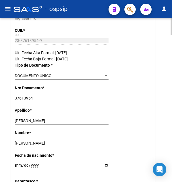
scroll to position [0, 0]
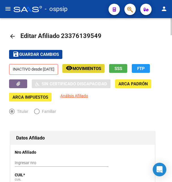
click at [94, 72] on button "remove_red_eye Movimientos" at bounding box center [83, 68] width 42 height 9
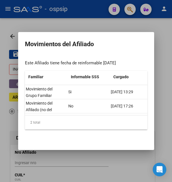
scroll to position [0, 192]
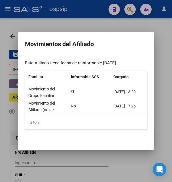
click at [91, 22] on div at bounding box center [86, 91] width 172 height 182
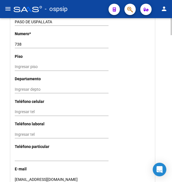
scroll to position [665, 0]
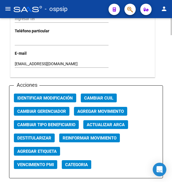
click at [112, 109] on span "Agregar Movimiento" at bounding box center [100, 111] width 46 height 5
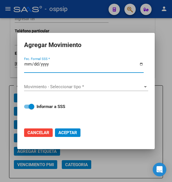
type input "[DATE]"
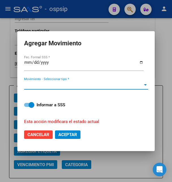
click at [92, 84] on span "Movimiento - Seleccionar tipo *" at bounding box center [83, 85] width 119 height 5
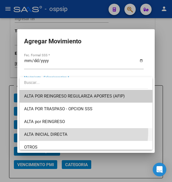
click at [65, 131] on span "ALTA INICIAL DIRECTA" at bounding box center [86, 134] width 124 height 13
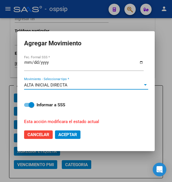
click at [64, 132] on span "Aceptar" at bounding box center [67, 134] width 19 height 5
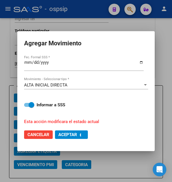
checkbox input "false"
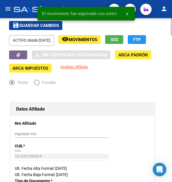
scroll to position [0, 0]
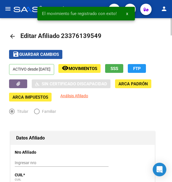
click at [37, 55] on span "Guardar cambios" at bounding box center [39, 54] width 40 height 5
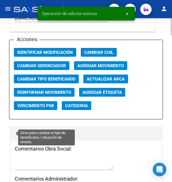
scroll to position [723, 0]
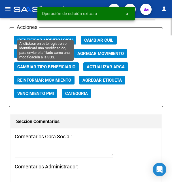
click at [46, 38] on span "Identificar Modificación" at bounding box center [45, 40] width 56 height 5
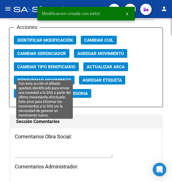
click at [56, 78] on span "Reinformar Movimiento" at bounding box center [44, 80] width 54 height 5
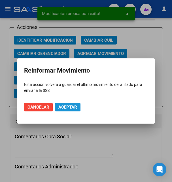
click at [65, 109] on span "Aceptar" at bounding box center [67, 107] width 19 height 5
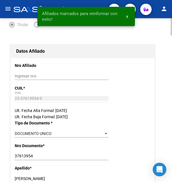
scroll to position [0, 0]
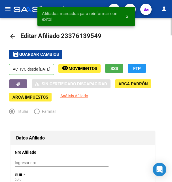
drag, startPoint x: 68, startPoint y: 37, endPoint x: 96, endPoint y: 36, distance: 27.8
click at [96, 36] on span "Editar Afiliado 23376139549" at bounding box center [60, 35] width 81 height 7
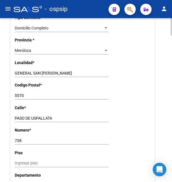
scroll to position [463, 0]
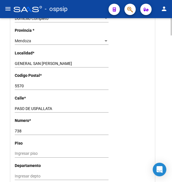
drag, startPoint x: 14, startPoint y: 101, endPoint x: 59, endPoint y: 103, distance: 44.6
drag, startPoint x: 15, startPoint y: 101, endPoint x: 58, endPoint y: 101, distance: 43.4
click at [58, 106] on input "PASO DE USPALLATA" at bounding box center [62, 108] width 94 height 5
click at [16, 127] on div "738 Ingresar nro" at bounding box center [62, 131] width 94 height 8
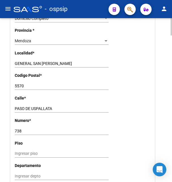
click at [16, 127] on div "738 Ingresar nro" at bounding box center [62, 131] width 94 height 8
click at [17, 129] on input "738" at bounding box center [62, 131] width 94 height 5
click at [19, 84] on input "5570" at bounding box center [62, 86] width 94 height 5
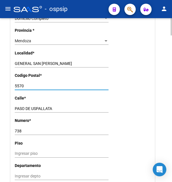
click at [19, 84] on input "5570" at bounding box center [62, 86] width 94 height 5
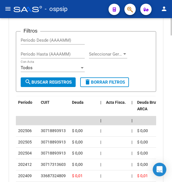
scroll to position [1301, 0]
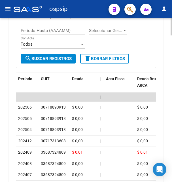
drag, startPoint x: 41, startPoint y: 100, endPoint x: 64, endPoint y: 99, distance: 23.0
click at [64, 104] on div "30718893913" at bounding box center [53, 107] width 25 height 7
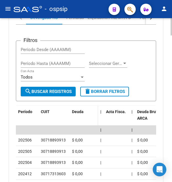
scroll to position [1244, 0]
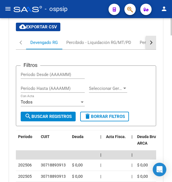
click at [152, 41] on button "button" at bounding box center [151, 43] width 10 height 14
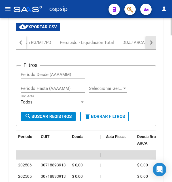
click at [152, 41] on button "button" at bounding box center [151, 43] width 10 height 14
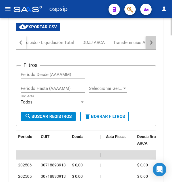
click at [152, 41] on button "button" at bounding box center [151, 43] width 10 height 14
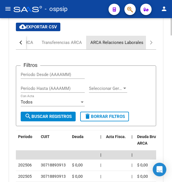
click at [138, 39] on div "ARCA Relaciones Laborales" at bounding box center [116, 42] width 53 height 6
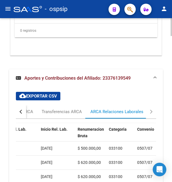
scroll to position [1203, 0]
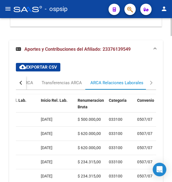
drag, startPoint x: 42, startPoint y: 113, endPoint x: 63, endPoint y: 111, distance: 21.1
click at [63, 116] on div "01/04/2025" at bounding box center [57, 119] width 32 height 7
click at [57, 103] on datatable-header-cell "Inicio Rel. Lab." at bounding box center [57, 106] width 37 height 25
drag, startPoint x: 41, startPoint y: 113, endPoint x: 65, endPoint y: 112, distance: 23.8
click at [65, 113] on datatable-body-cell "01/04/2025" at bounding box center [57, 120] width 37 height 14
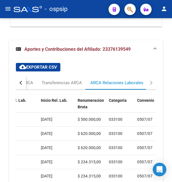
click at [132, 5] on span "button" at bounding box center [130, 10] width 6 height 12
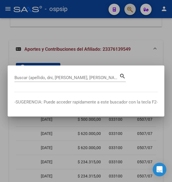
scroll to position [0, 200]
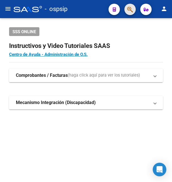
click at [132, 6] on span "button" at bounding box center [130, 10] width 6 height 12
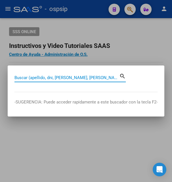
click at [69, 78] on input "Buscar (apellido, dni, [PERSON_NAME], [PERSON_NAME], cuit, obra social)" at bounding box center [66, 77] width 105 height 5
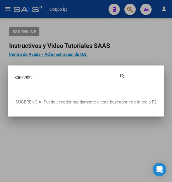
type input "30672822"
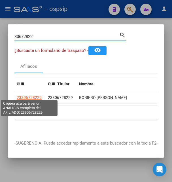
click at [36, 95] on span "23306728229" at bounding box center [29, 97] width 25 height 5
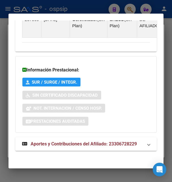
scroll to position [505, 0]
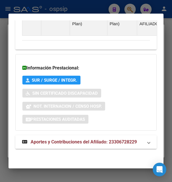
click at [79, 141] on span "Aportes y Contribuciones del Afiliado: 23306728229" at bounding box center [84, 141] width 106 height 5
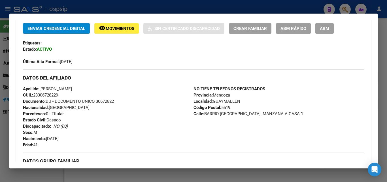
scroll to position [122, 0]
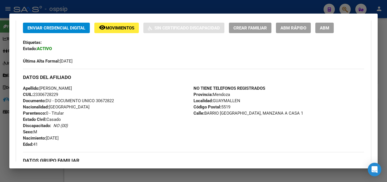
click at [128, 28] on span "Movimientos" at bounding box center [120, 28] width 29 height 5
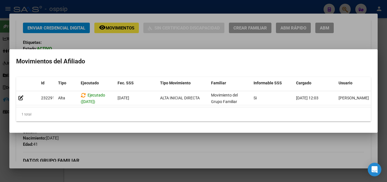
click at [172, 40] on div at bounding box center [193, 91] width 387 height 182
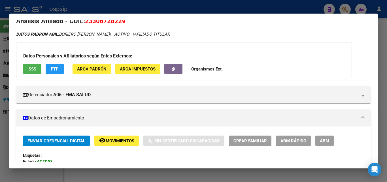
scroll to position [0, 0]
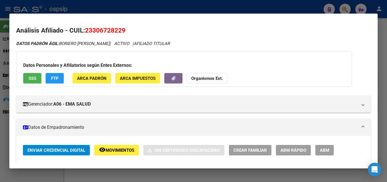
click at [172, 3] on div at bounding box center [193, 91] width 387 height 182
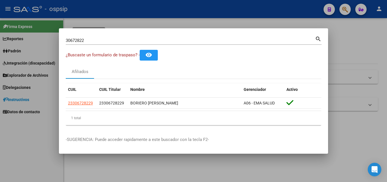
click at [172, 17] on div at bounding box center [193, 91] width 387 height 182
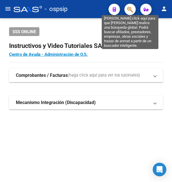
click at [131, 12] on icon "button" at bounding box center [130, 9] width 6 height 7
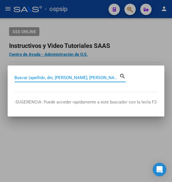
click at [74, 77] on input "Buscar (apellido, dni, [PERSON_NAME], [PERSON_NAME], cuit, obra social)" at bounding box center [66, 77] width 105 height 5
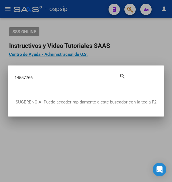
type input "14557766"
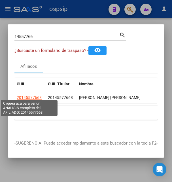
click at [35, 96] on span "20145577668" at bounding box center [29, 97] width 25 height 5
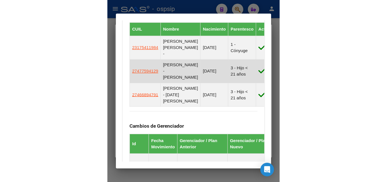
scroll to position [398, 0]
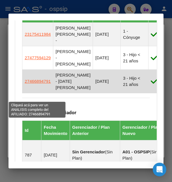
click at [42, 84] on span "27466894791" at bounding box center [38, 81] width 26 height 5
type textarea "27466894791"
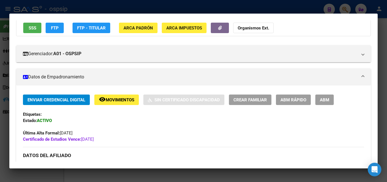
scroll to position [61, 0]
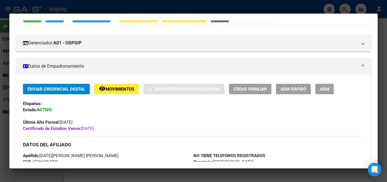
click at [132, 90] on span "Movimientos" at bounding box center [120, 89] width 29 height 5
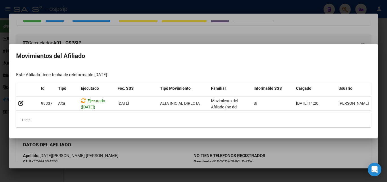
click at [172, 35] on div at bounding box center [193, 91] width 387 height 182
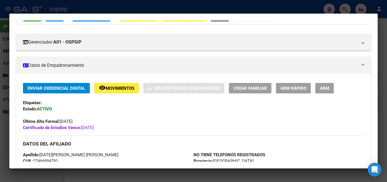
scroll to position [31, 0]
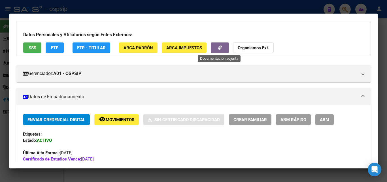
click at [172, 49] on button "button" at bounding box center [220, 48] width 18 height 10
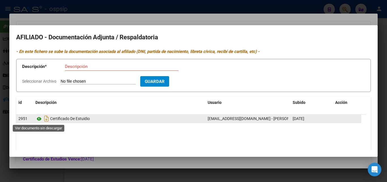
click at [40, 119] on icon at bounding box center [38, 119] width 7 height 7
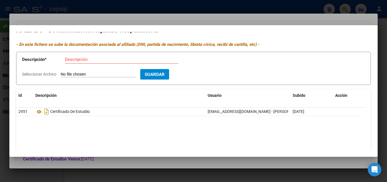
scroll to position [0, 0]
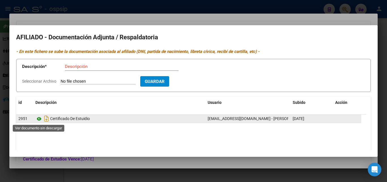
click at [38, 118] on icon at bounding box center [38, 119] width 7 height 7
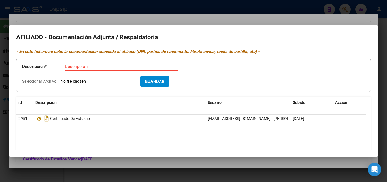
click at [165, 18] on div at bounding box center [193, 91] width 387 height 182
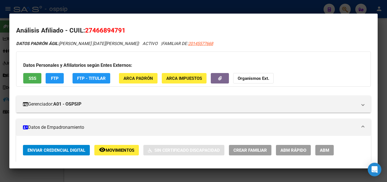
click at [172, 12] on div at bounding box center [193, 91] width 387 height 182
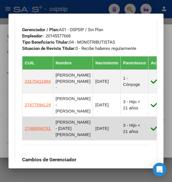
scroll to position [367, 0]
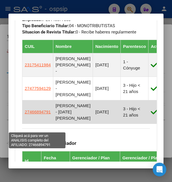
click at [40, 114] on span "27466894791" at bounding box center [38, 111] width 26 height 5
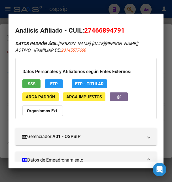
drag, startPoint x: 93, startPoint y: 30, endPoint x: 121, endPoint y: 29, distance: 27.8
click at [121, 29] on span "27466894791" at bounding box center [104, 30] width 41 height 7
copy span "46689479"
click at [104, 13] on div at bounding box center [86, 91] width 172 height 182
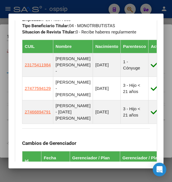
click at [104, 12] on div at bounding box center [86, 91] width 172 height 182
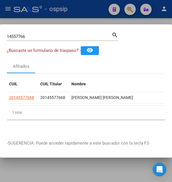
click at [104, 11] on div at bounding box center [86, 91] width 172 height 182
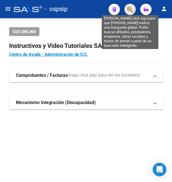
click at [131, 7] on icon "button" at bounding box center [130, 9] width 6 height 7
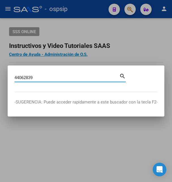
type input "44062839"
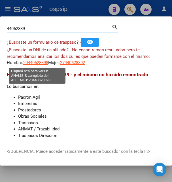
click at [43, 64] on span "20440628398" at bounding box center [35, 62] width 25 height 5
type textarea "20440628398"
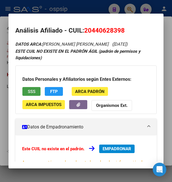
click at [38, 92] on button "SSS" at bounding box center [31, 91] width 18 height 9
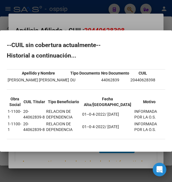
click at [111, 21] on div at bounding box center [86, 91] width 172 height 182
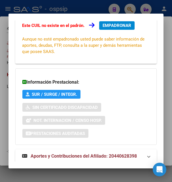
scroll to position [138, 0]
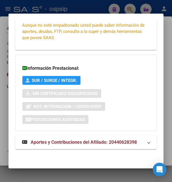
click at [76, 141] on span "Aportes y Contribuciones del Afiliado: 20440628398" at bounding box center [84, 141] width 106 height 5
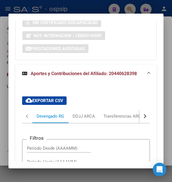
scroll to position [184, 0]
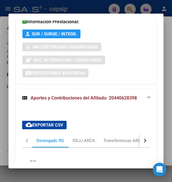
click at [88, 9] on div at bounding box center [86, 91] width 172 height 182
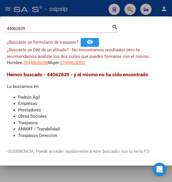
click at [88, 9] on div at bounding box center [86, 91] width 172 height 182
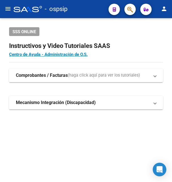
click at [88, 9] on div "- ospsip" at bounding box center [59, 9] width 90 height 12
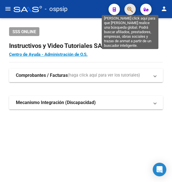
click at [133, 8] on icon "button" at bounding box center [130, 9] width 6 height 7
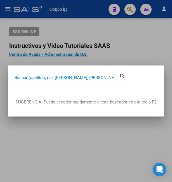
click at [65, 79] on input "Buscar (apellido, dni, [PERSON_NAME], [PERSON_NAME], cuit, obra social)" at bounding box center [66, 77] width 105 height 5
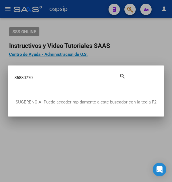
type input "35880770"
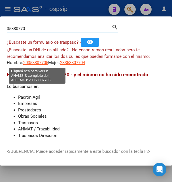
click at [42, 64] on span "20358807705" at bounding box center [35, 62] width 25 height 5
type textarea "20358807705"
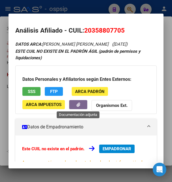
scroll to position [31, 0]
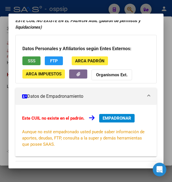
click at [36, 60] on button "SSS" at bounding box center [31, 60] width 18 height 9
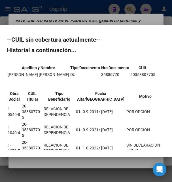
click at [94, 16] on div at bounding box center [86, 91] width 172 height 182
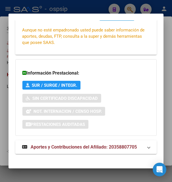
scroll to position [138, 0]
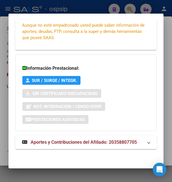
click at [62, 141] on span "Aportes y Contribuciones del Afiliado: 20358807705" at bounding box center [84, 141] width 106 height 5
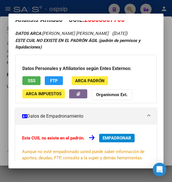
scroll to position [0, 0]
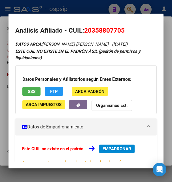
drag, startPoint x: 93, startPoint y: 30, endPoint x: 123, endPoint y: 31, distance: 30.1
click at [123, 31] on span "20358807705" at bounding box center [104, 30] width 41 height 7
copy span "35880770"
drag, startPoint x: 83, startPoint y: 29, endPoint x: 129, endPoint y: 29, distance: 45.4
click at [129, 29] on h2 "Análisis Afiliado - CUIL: 20358807705" at bounding box center [85, 31] width 141 height 10
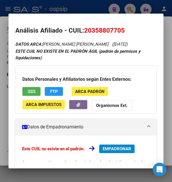
copy h2 "20358807705"
click at [100, 13] on div at bounding box center [86, 91] width 172 height 182
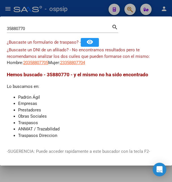
click at [100, 13] on div at bounding box center [86, 91] width 172 height 182
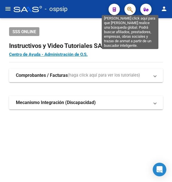
click at [127, 10] on icon "button" at bounding box center [130, 9] width 6 height 7
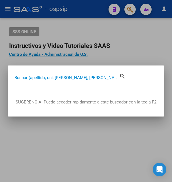
click at [47, 77] on input "Buscar (apellido, dni, [PERSON_NAME], [PERSON_NAME], cuit, obra social)" at bounding box center [66, 77] width 105 height 5
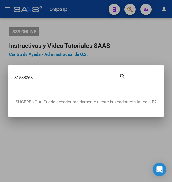
type input "31538268"
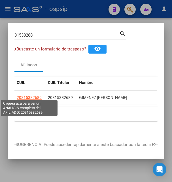
click at [28, 95] on span "20315382689" at bounding box center [29, 97] width 25 height 5
type textarea "20315382689"
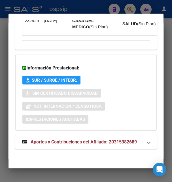
scroll to position [785, 0]
click at [65, 141] on span "Aportes y Contribuciones del Afiliado: 20315382689" at bounding box center [84, 141] width 106 height 5
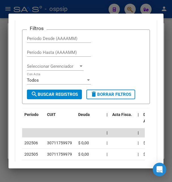
scroll to position [880, 0]
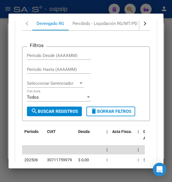
click at [141, 30] on button "button" at bounding box center [145, 24] width 10 height 14
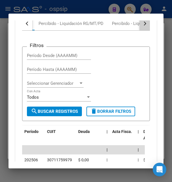
click at [141, 30] on button "button" at bounding box center [145, 24] width 10 height 14
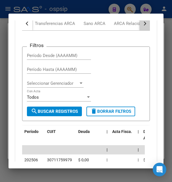
click at [141, 30] on button "button" at bounding box center [145, 24] width 10 height 14
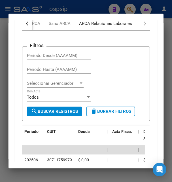
click at [119, 27] on div "ARCA Relaciones Laborales" at bounding box center [105, 23] width 53 height 6
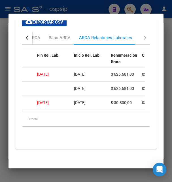
scroll to position [939, 0]
click at [27, 36] on div "button" at bounding box center [28, 38] width 4 height 4
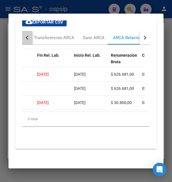
click at [27, 36] on div "button" at bounding box center [28, 38] width 4 height 4
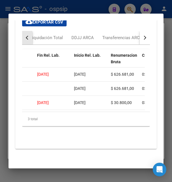
click at [27, 36] on div "button" at bounding box center [28, 38] width 4 height 4
click at [22, 36] on button "button" at bounding box center [27, 38] width 10 height 14
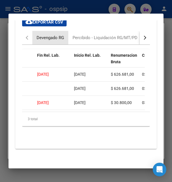
click at [47, 35] on div "Devengado RG" at bounding box center [51, 38] width 28 height 6
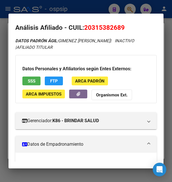
scroll to position [0, 0]
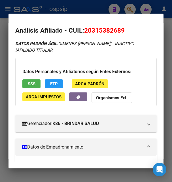
drag, startPoint x: 92, startPoint y: 31, endPoint x: 122, endPoint y: 28, distance: 30.5
click at [122, 28] on span "20315382689" at bounding box center [104, 30] width 41 height 7
copy span "31538268"
drag, startPoint x: 86, startPoint y: 30, endPoint x: 127, endPoint y: 28, distance: 40.6
click at [127, 28] on h2 "Análisis Afiliado - CUIL: 20315382689" at bounding box center [85, 31] width 141 height 10
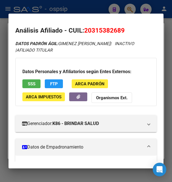
copy span "20315382689"
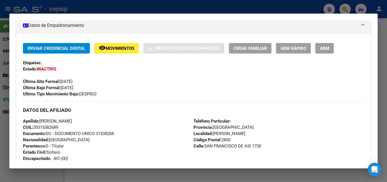
scroll to position [41, 0]
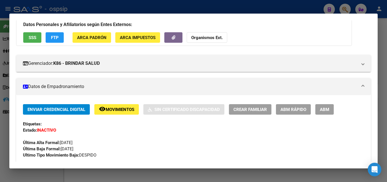
click at [126, 107] on span "remove_red_eye Movimientos" at bounding box center [116, 109] width 35 height 5
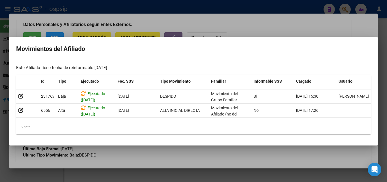
click at [172, 24] on div at bounding box center [193, 91] width 387 height 182
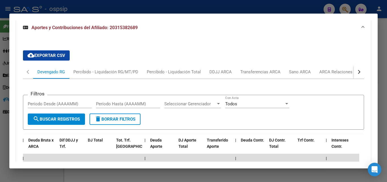
scroll to position [592, 0]
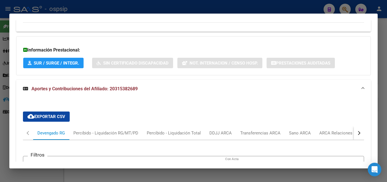
click at [44, 130] on div "Devengado RG" at bounding box center [51, 133] width 28 height 6
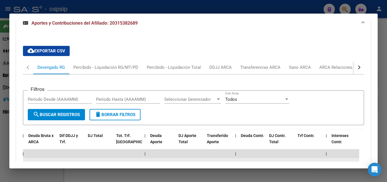
scroll to position [623, 0]
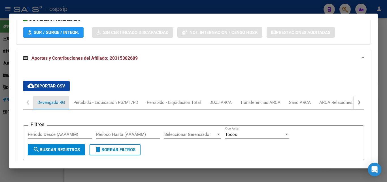
click at [45, 100] on div "Devengado RG" at bounding box center [51, 103] width 28 height 6
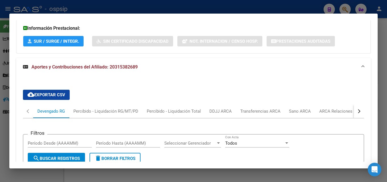
scroll to position [613, 0]
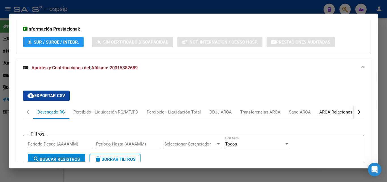
click at [172, 109] on div "ARCA Relaciones Laborales" at bounding box center [346, 112] width 53 height 6
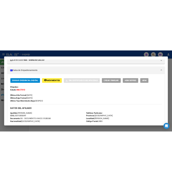
scroll to position [0, 0]
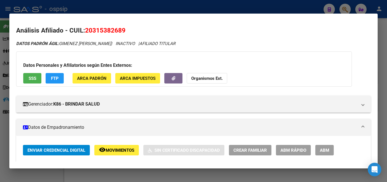
click at [130, 149] on span "Movimientos" at bounding box center [120, 150] width 29 height 5
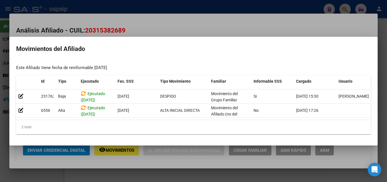
click at [172, 25] on div at bounding box center [193, 91] width 387 height 182
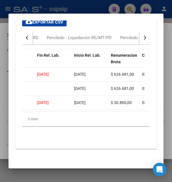
scroll to position [919, 0]
drag, startPoint x: 124, startPoint y: 42, endPoint x: 124, endPoint y: 47, distance: 4.9
click at [124, 45] on div "cloud_download Exportar CSV Devengado RG Percibido - Liquidación RG/MT/PD Perci…" at bounding box center [86, 76] width 128 height 126
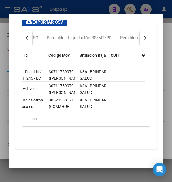
scroll to position [0, 0]
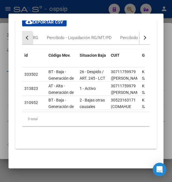
click at [27, 40] on div "button" at bounding box center [28, 38] width 4 height 4
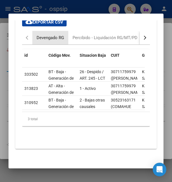
click at [40, 41] on div "Devengado RG" at bounding box center [51, 38] width 28 height 6
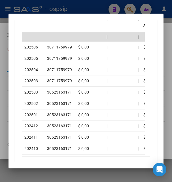
scroll to position [931, 0]
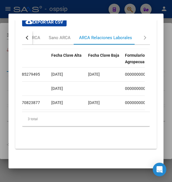
scroll to position [0, 582]
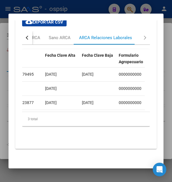
click at [119, 41] on div "ARCA Relaciones Laborales" at bounding box center [105, 38] width 53 height 6
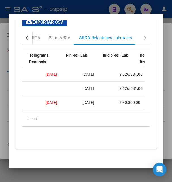
scroll to position [0, 144]
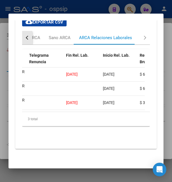
click at [28, 40] on div "button" at bounding box center [28, 38] width 4 height 4
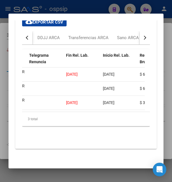
click at [95, 9] on div at bounding box center [86, 91] width 172 height 182
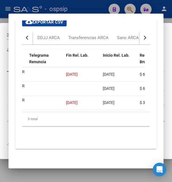
click at [95, 9] on div at bounding box center [86, 91] width 172 height 182
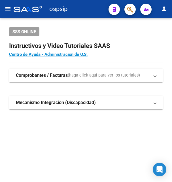
click at [95, 9] on div "- ospsip" at bounding box center [59, 9] width 90 height 12
click at [134, 9] on button "button" at bounding box center [129, 9] width 11 height 11
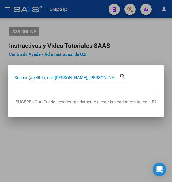
click at [32, 78] on input "Buscar (apellido, dni, [PERSON_NAME], [PERSON_NAME], cuit, obra social)" at bounding box center [66, 77] width 105 height 5
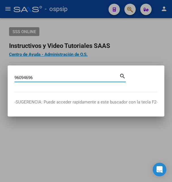
type input "96094696"
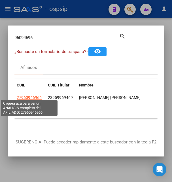
click at [27, 96] on span "27960946966" at bounding box center [29, 97] width 25 height 5
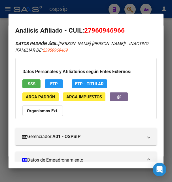
drag, startPoint x: 92, startPoint y: 33, endPoint x: 122, endPoint y: 30, distance: 29.6
click at [122, 30] on span "27960946966" at bounding box center [104, 30] width 41 height 7
copy span "96094696"
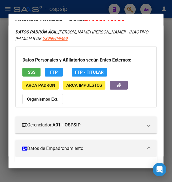
scroll to position [0, 0]
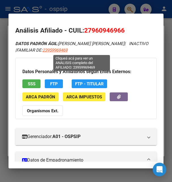
click at [67, 51] on span "23959969469" at bounding box center [55, 50] width 25 height 5
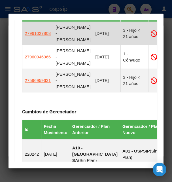
scroll to position [398, 0]
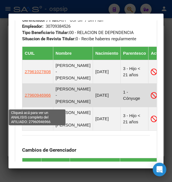
click at [35, 98] on span "27960946966" at bounding box center [38, 95] width 26 height 5
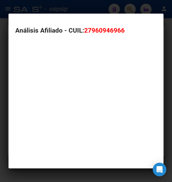
type textarea "27960946966"
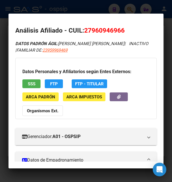
drag, startPoint x: 85, startPoint y: 30, endPoint x: 126, endPoint y: 29, distance: 41.1
click at [126, 29] on h2 "Análisis Afiliado - CUIL: 27960946966" at bounding box center [85, 31] width 141 height 10
copy span "27960946966"
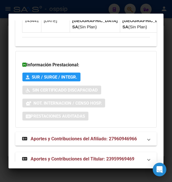
scroll to position [789, 0]
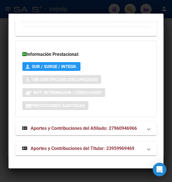
click at [83, 129] on span "Aportes y Contribuciones del Afiliado: 27960946966" at bounding box center [84, 128] width 106 height 5
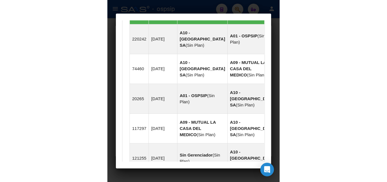
scroll to position [537, 0]
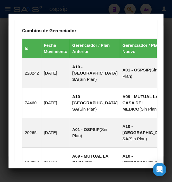
click at [129, 8] on div at bounding box center [86, 91] width 172 height 182
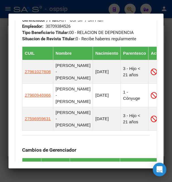
click at [129, 8] on div at bounding box center [86, 91] width 172 height 182
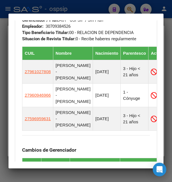
click at [129, 8] on div at bounding box center [86, 91] width 172 height 182
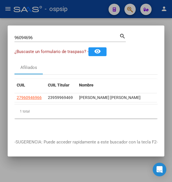
click at [90, 20] on div at bounding box center [86, 91] width 172 height 182
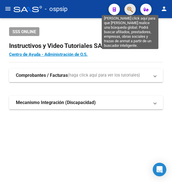
click at [131, 9] on icon "button" at bounding box center [130, 9] width 6 height 7
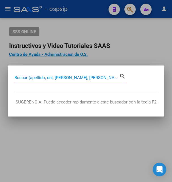
click at [51, 78] on input "Buscar (apellido, dni, [PERSON_NAME], [PERSON_NAME], cuit, obra social)" at bounding box center [66, 77] width 105 height 5
paste input "96094696"
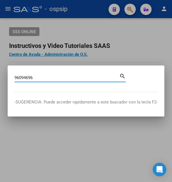
type input "96094696"
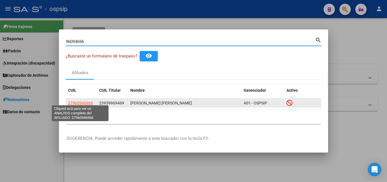
click at [79, 101] on span "27960946966" at bounding box center [80, 103] width 25 height 5
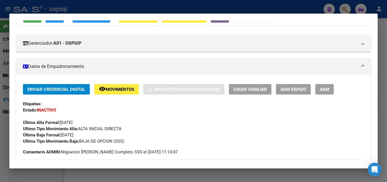
scroll to position [61, 0]
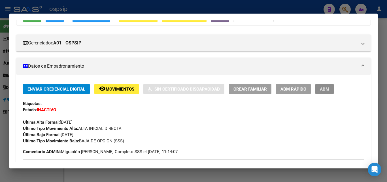
click at [172, 92] on button "ABM" at bounding box center [325, 89] width 18 height 10
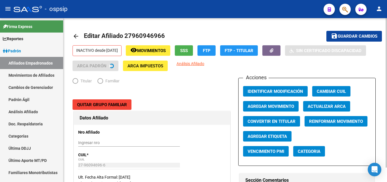
radio input "true"
type input "30-70938452-6"
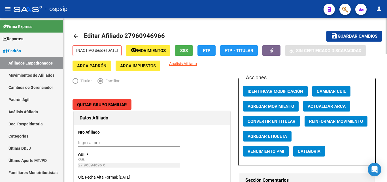
click at [99, 105] on span "Quitar Grupo Familiar" at bounding box center [102, 104] width 50 height 5
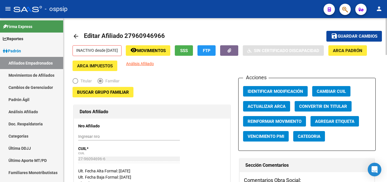
click at [172, 105] on span "Convertir en Titular" at bounding box center [323, 106] width 48 height 5
radio input "true"
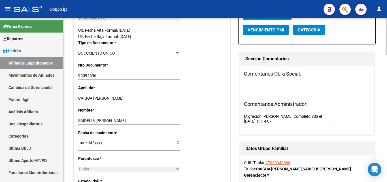
scroll to position [174, 0]
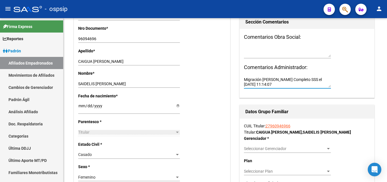
drag, startPoint x: 265, startPoint y: 84, endPoint x: 232, endPoint y: 77, distance: 33.5
click at [172, 78] on textarea "Migración Padrón Completo SSS el 2022-10-04 11:14:07" at bounding box center [287, 82] width 87 height 11
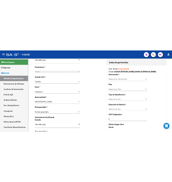
scroll to position [260, 0]
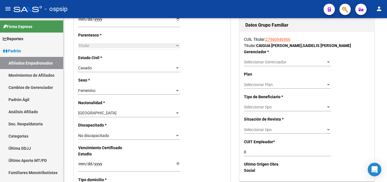
click at [172, 107] on span "Seleccionar tipo" at bounding box center [285, 107] width 82 height 5
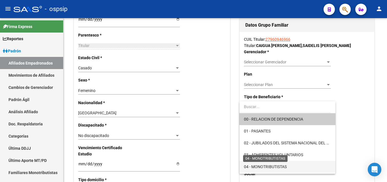
click at [172, 169] on span "04 - MONOTRIBUTISTAS" at bounding box center [265, 167] width 43 height 5
type input "27-96094696-6"
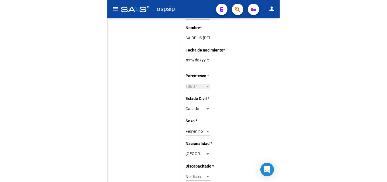
scroll to position [282, 0]
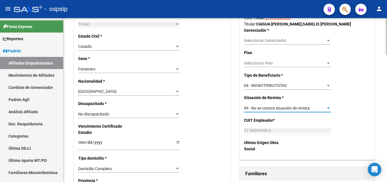
click at [172, 107] on span "99 - No se conoce situación de revista" at bounding box center [277, 108] width 66 height 5
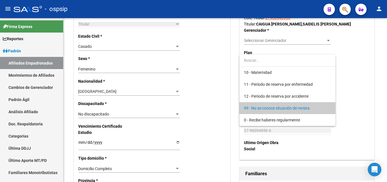
click at [172, 109] on div at bounding box center [193, 91] width 387 height 182
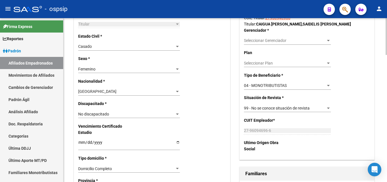
click at [172, 107] on div at bounding box center [328, 108] width 5 height 5
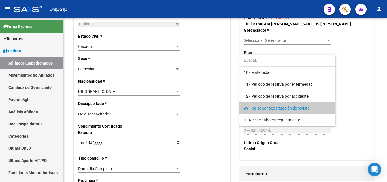
click at [172, 102] on div at bounding box center [193, 91] width 387 height 182
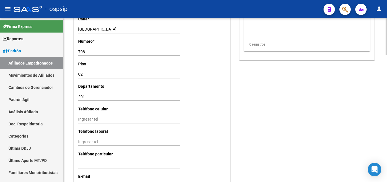
scroll to position [565, 0]
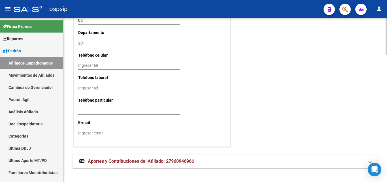
click at [172, 159] on span "Aportes y Contribuciones del Afiliado: 27960946966" at bounding box center [141, 161] width 106 height 5
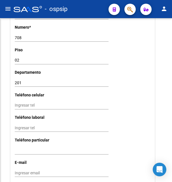
scroll to position [608, 0]
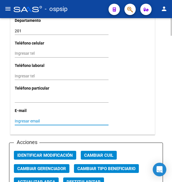
paste input "saicaigua1988@gmail.com"
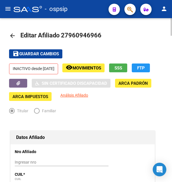
scroll to position [0, 0]
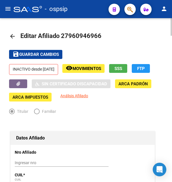
type input "saicaigua1988@gmail.com"
click at [50, 56] on span "Guardar cambios" at bounding box center [39, 54] width 40 height 5
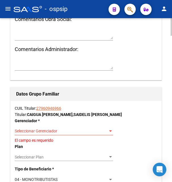
scroll to position [868, 0]
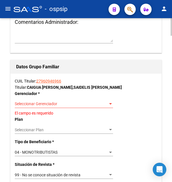
click at [48, 102] on span "Seleccionar Gerenciador" at bounding box center [61, 104] width 93 height 5
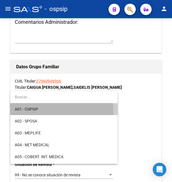
click at [39, 111] on span "A01 - OSPSIP" at bounding box center [64, 109] width 98 height 12
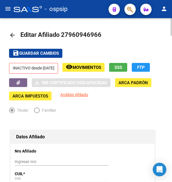
scroll to position [0, 0]
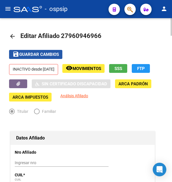
click at [45, 52] on span "save Guardar cambios" at bounding box center [35, 54] width 46 height 5
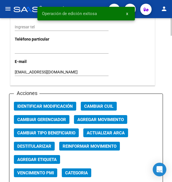
scroll to position [694, 0]
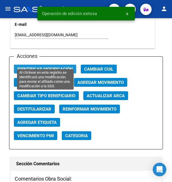
click at [46, 67] on span "Identificar Modificación" at bounding box center [45, 69] width 56 height 5
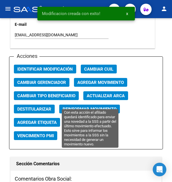
click at [84, 107] on span "Reinformar Movimiento" at bounding box center [90, 109] width 54 height 5
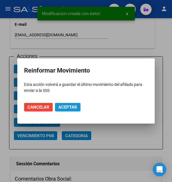
click at [62, 106] on span "Aceptar" at bounding box center [67, 107] width 19 height 5
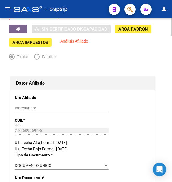
scroll to position [0, 0]
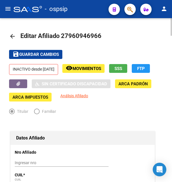
drag, startPoint x: 68, startPoint y: 37, endPoint x: 98, endPoint y: 32, distance: 29.8
click at [98, 32] on span "Editar Afiliado 27960946966" at bounding box center [60, 35] width 81 height 7
copy span "96094696"
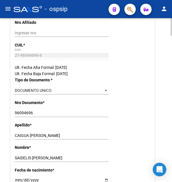
scroll to position [145, 0]
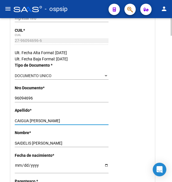
drag, startPoint x: 16, startPoint y: 120, endPoint x: 48, endPoint y: 124, distance: 32.3
click at [48, 123] on input "CAIGUA CEDEÑO" at bounding box center [62, 121] width 94 height 5
click at [24, 119] on input "CAIGUA CEDEÑO" at bounding box center [62, 121] width 94 height 5
click at [29, 121] on input "CAIGUA CEDEÑO" at bounding box center [62, 121] width 94 height 5
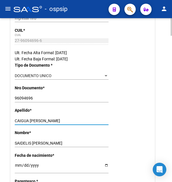
click at [29, 121] on input "CAIGUA CEDEÑO" at bounding box center [62, 121] width 94 height 5
click at [23, 141] on input "SAIDELIS JOSEFINA" at bounding box center [62, 143] width 94 height 5
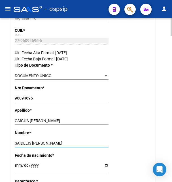
click at [23, 143] on input "SAIDELIS JOSEFINA" at bounding box center [62, 143] width 94 height 5
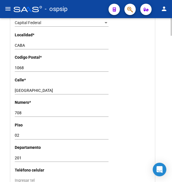
scroll to position [492, 0]
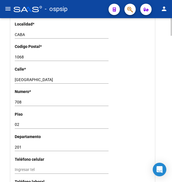
click at [21, 76] on div "PERU Ingresar calle" at bounding box center [62, 80] width 94 height 8
click at [20, 77] on input "[GEOGRAPHIC_DATA]" at bounding box center [62, 79] width 94 height 5
click at [18, 100] on input "708" at bounding box center [62, 102] width 94 height 5
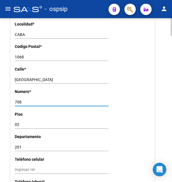
click at [18, 100] on input "708" at bounding box center [62, 102] width 94 height 5
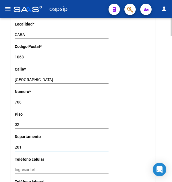
click at [19, 145] on input "201" at bounding box center [62, 147] width 94 height 5
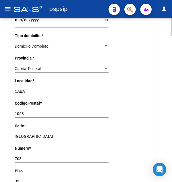
scroll to position [434, 0]
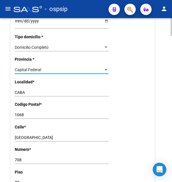
click at [29, 67] on span "Capital Federal" at bounding box center [28, 69] width 26 height 5
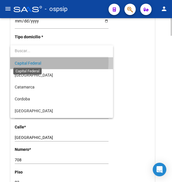
click at [29, 62] on span "Capital Federal" at bounding box center [28, 63] width 26 height 5
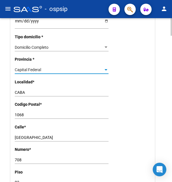
click at [26, 67] on span "Capital Federal" at bounding box center [28, 69] width 26 height 5
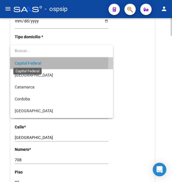
click at [26, 62] on span "Capital Federal" at bounding box center [28, 63] width 26 height 5
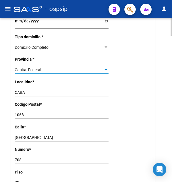
click at [24, 67] on span "Capital Federal" at bounding box center [28, 69] width 26 height 5
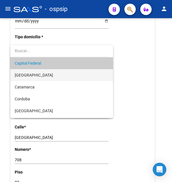
click at [23, 70] on span "[GEOGRAPHIC_DATA]" at bounding box center [62, 75] width 94 height 12
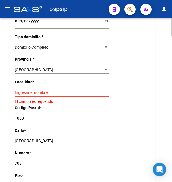
click at [30, 90] on input "Ingresar el nombre" at bounding box center [62, 92] width 94 height 5
paste input "201"
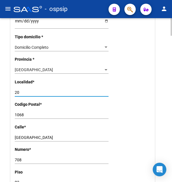
type input "2"
type input "caba"
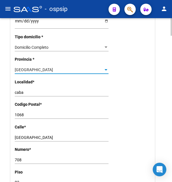
click at [38, 67] on div "[GEOGRAPHIC_DATA]" at bounding box center [59, 69] width 89 height 5
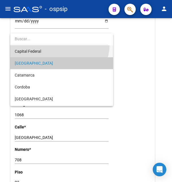
click at [42, 54] on span "Capital Federal" at bounding box center [62, 51] width 94 height 12
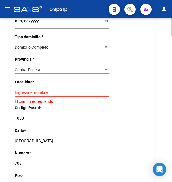
click at [35, 90] on input "Ingresar el nombre" at bounding box center [62, 92] width 94 height 5
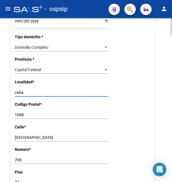
type input "caba"
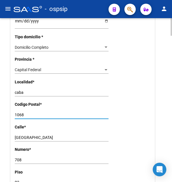
click at [21, 113] on input "1068" at bounding box center [62, 115] width 94 height 5
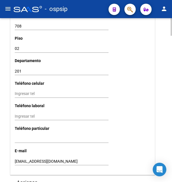
scroll to position [578, 0]
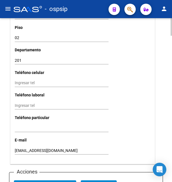
click at [22, 148] on input "saicaigua1988@gmail.com" at bounding box center [62, 150] width 94 height 5
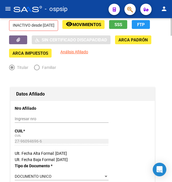
scroll to position [0, 0]
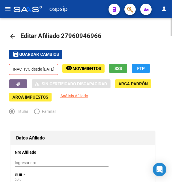
drag, startPoint x: 69, startPoint y: 35, endPoint x: 97, endPoint y: 33, distance: 28.4
click at [97, 33] on span "Editar Afiliado 27960946966" at bounding box center [60, 35] width 81 height 7
copy span "96094696"
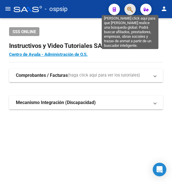
click at [127, 11] on icon "button" at bounding box center [130, 9] width 6 height 7
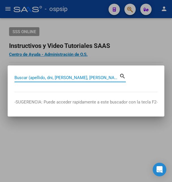
click at [55, 78] on input "Buscar (apellido, dni, [PERSON_NAME], [PERSON_NAME], cuit, obra social)" at bounding box center [66, 77] width 105 height 5
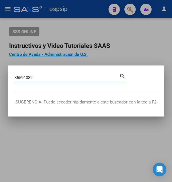
type input "35591032"
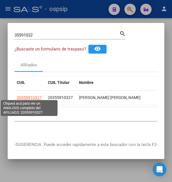
click at [33, 96] on span "20355910327" at bounding box center [29, 97] width 25 height 5
type textarea "20355910327"
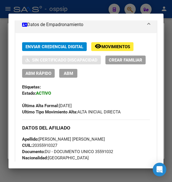
scroll to position [92, 0]
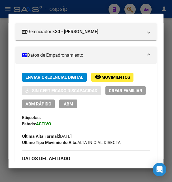
click at [116, 76] on span "Movimientos" at bounding box center [116, 77] width 29 height 5
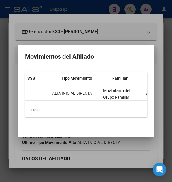
scroll to position [0, 0]
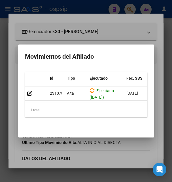
click at [118, 31] on div at bounding box center [86, 91] width 172 height 182
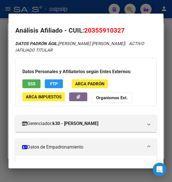
drag, startPoint x: 92, startPoint y: 31, endPoint x: 122, endPoint y: 30, distance: 29.5
click at [122, 30] on span "20355910327" at bounding box center [104, 30] width 41 height 7
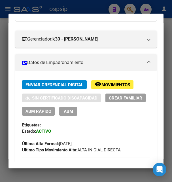
scroll to position [92, 0]
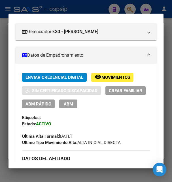
click at [111, 78] on span "Movimientos" at bounding box center [116, 77] width 29 height 5
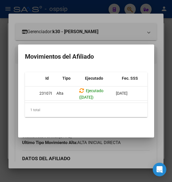
scroll to position [0, 0]
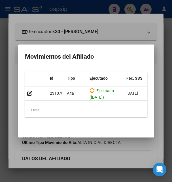
click at [111, 32] on div at bounding box center [86, 91] width 172 height 182
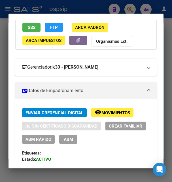
scroll to position [61, 0]
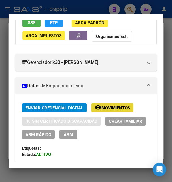
click at [103, 108] on span "Movimientos" at bounding box center [116, 107] width 29 height 5
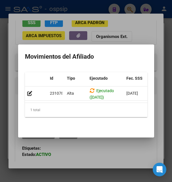
click at [138, 39] on div at bounding box center [86, 91] width 172 height 182
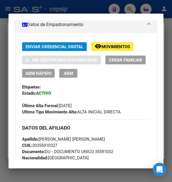
scroll to position [0, 0]
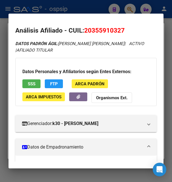
drag, startPoint x: 90, startPoint y: 31, endPoint x: 114, endPoint y: 28, distance: 23.7
click at [114, 28] on span "20355910327" at bounding box center [104, 30] width 41 height 7
click at [108, 20] on mat-dialog-container "Análisis Afiliado - CUIL: 20355910327 DATOS PADRÓN ÁGIL: IBAÑEZ CARMELO JOSE | …" at bounding box center [86, 91] width 155 height 155
drag, startPoint x: 93, startPoint y: 30, endPoint x: 122, endPoint y: 27, distance: 29.9
click at [122, 27] on span "20355910327" at bounding box center [104, 30] width 41 height 7
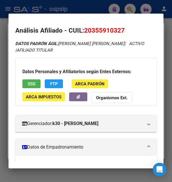
click at [97, 7] on div at bounding box center [86, 91] width 172 height 182
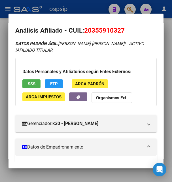
click at [97, 7] on div at bounding box center [86, 91] width 172 height 182
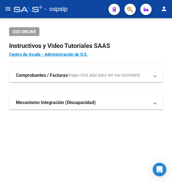
click at [97, 7] on div "- ospsip" at bounding box center [59, 9] width 90 height 12
click at [133, 8] on button "button" at bounding box center [129, 9] width 11 height 11
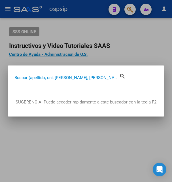
click at [32, 79] on input "Buscar (apellido, dni, [PERSON_NAME], [PERSON_NAME], cuit, obra social)" at bounding box center [66, 77] width 105 height 5
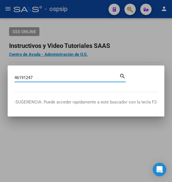
type input "46191247"
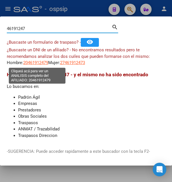
click at [45, 64] on span "20461912479" at bounding box center [35, 62] width 25 height 5
type textarea "20461912479"
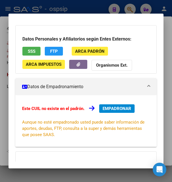
scroll to position [61, 0]
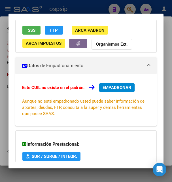
click at [38, 31] on button "SSS" at bounding box center [31, 30] width 18 height 9
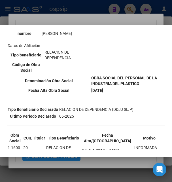
scroll to position [110, 0]
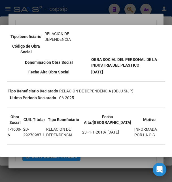
click at [108, 20] on div at bounding box center [86, 91] width 172 height 182
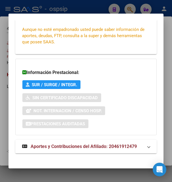
scroll to position [138, 0]
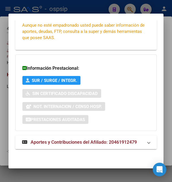
click at [69, 139] on strong "Aportes y Contribuciones del Afiliado: 20461912479" at bounding box center [79, 142] width 115 height 7
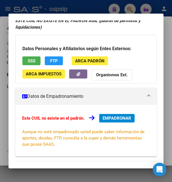
scroll to position [0, 0]
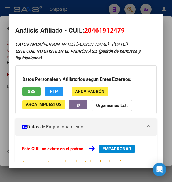
drag, startPoint x: 91, startPoint y: 32, endPoint x: 123, endPoint y: 29, distance: 31.6
click at [123, 29] on span "20461912479" at bounding box center [104, 30] width 41 height 7
drag, startPoint x: 85, startPoint y: 30, endPoint x: 130, endPoint y: 29, distance: 45.1
click at [130, 29] on h2 "Análisis Afiliado - CUIL: 20461912479" at bounding box center [85, 31] width 141 height 10
click at [31, 90] on span "SSS" at bounding box center [32, 91] width 8 height 5
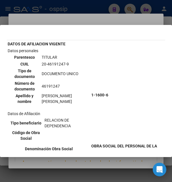
scroll to position [18, 0]
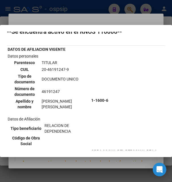
click at [115, 22] on div at bounding box center [86, 91] width 172 height 182
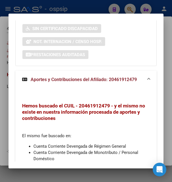
scroll to position [245, 0]
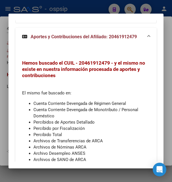
click at [87, 10] on div at bounding box center [86, 91] width 172 height 182
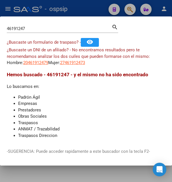
click at [87, 10] on div at bounding box center [86, 91] width 172 height 182
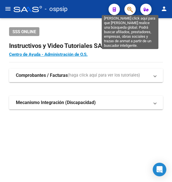
click at [131, 10] on icon "button" at bounding box center [130, 9] width 6 height 7
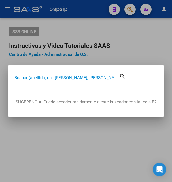
paste input "20461912479"
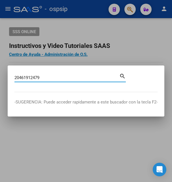
type input "20461912479"
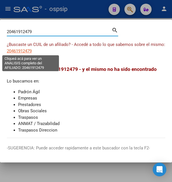
click at [24, 51] on span "20461912479" at bounding box center [19, 50] width 25 height 5
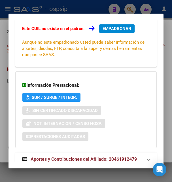
scroll to position [138, 0]
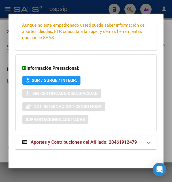
click at [62, 141] on span "Aportes y Contribuciones del Afiliado: 20461912479" at bounding box center [84, 141] width 106 height 5
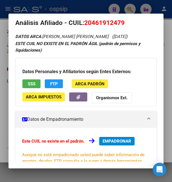
scroll to position [0, 0]
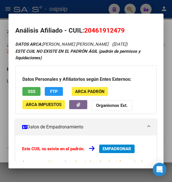
drag, startPoint x: 92, startPoint y: 31, endPoint x: 120, endPoint y: 29, distance: 27.8
click at [120, 29] on span "20461912479" at bounding box center [104, 30] width 41 height 7
click at [94, 11] on div at bounding box center [86, 91] width 172 height 182
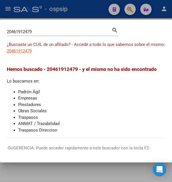
click at [94, 11] on div at bounding box center [86, 91] width 172 height 182
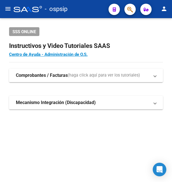
click at [94, 11] on div "- ospsip" at bounding box center [59, 9] width 90 height 12
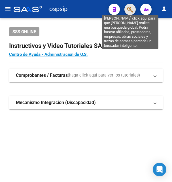
click at [128, 8] on icon "button" at bounding box center [130, 9] width 6 height 7
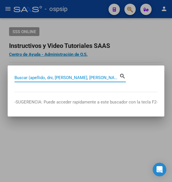
click at [83, 77] on input "Buscar (apellido, dni, [PERSON_NAME], [PERSON_NAME], cuit, obra social)" at bounding box center [66, 77] width 105 height 5
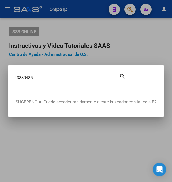
type input "43830485"
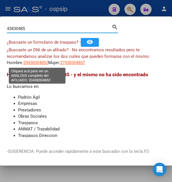
click at [45, 62] on span "20438304852" at bounding box center [35, 62] width 25 height 5
type textarea "20438304852"
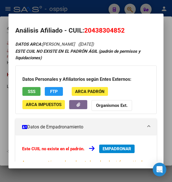
click at [33, 89] on span "SSS" at bounding box center [32, 91] width 8 height 5
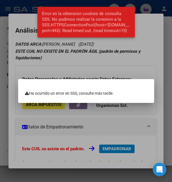
click at [110, 73] on div at bounding box center [86, 91] width 172 height 182
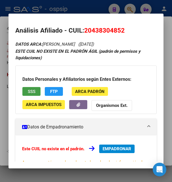
click at [32, 92] on span "SSS" at bounding box center [32, 91] width 8 height 5
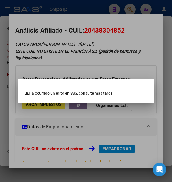
click at [101, 57] on div at bounding box center [86, 91] width 172 height 182
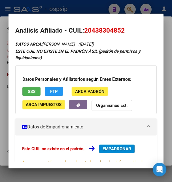
click at [105, 65] on div "DATOS ARCA: ESTEBAN BRIAN ALEJANDRO (13/12/2001) ESTE CUIL NO EXISTE EN EL PADR…" at bounding box center [85, 167] width 141 height 252
drag, startPoint x: 92, startPoint y: 31, endPoint x: 122, endPoint y: 27, distance: 30.4
click at [122, 27] on span "20438304852" at bounding box center [104, 30] width 41 height 7
drag, startPoint x: 86, startPoint y: 30, endPoint x: 133, endPoint y: 30, distance: 47.6
click at [133, 30] on h2 "Análisis Afiliado - CUIL: 20438304852" at bounding box center [85, 31] width 141 height 10
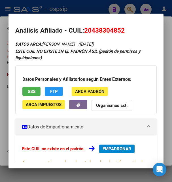
click at [144, 33] on h2 "Análisis Afiliado - CUIL: 20438304852" at bounding box center [85, 31] width 141 height 10
drag, startPoint x: 93, startPoint y: 32, endPoint x: 122, endPoint y: 29, distance: 29.3
click at [122, 29] on span "20438304852" at bounding box center [104, 30] width 41 height 7
drag, startPoint x: 85, startPoint y: 28, endPoint x: 129, endPoint y: 27, distance: 43.7
click at [129, 27] on h2 "Análisis Afiliado - CUIL: 20438304852" at bounding box center [85, 31] width 141 height 10
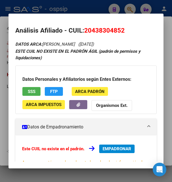
click at [102, 10] on div at bounding box center [86, 91] width 172 height 182
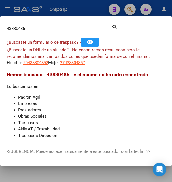
click at [102, 10] on div at bounding box center [86, 91] width 172 height 182
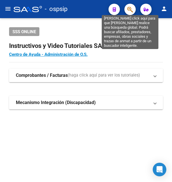
click at [130, 9] on icon "button" at bounding box center [130, 9] width 6 height 7
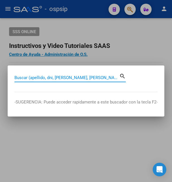
click at [69, 78] on input "Buscar (apellido, dni, [PERSON_NAME], [PERSON_NAME], cuit, obra social)" at bounding box center [66, 77] width 105 height 5
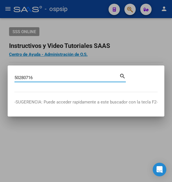
type input "50280716"
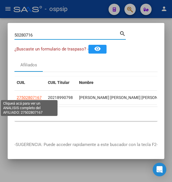
click at [32, 96] on span "27502807167" at bounding box center [29, 97] width 25 height 5
type textarea "27502807167"
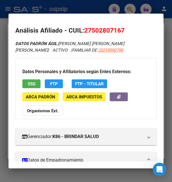
drag, startPoint x: 93, startPoint y: 29, endPoint x: 121, endPoint y: 27, distance: 28.1
click at [121, 27] on span "27502807167" at bounding box center [104, 30] width 41 height 7
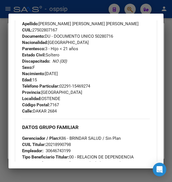
scroll to position [245, 0]
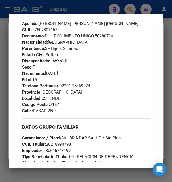
click at [89, 7] on div at bounding box center [86, 91] width 172 height 182
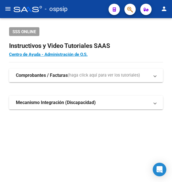
click at [127, 10] on button "button" at bounding box center [129, 9] width 11 height 11
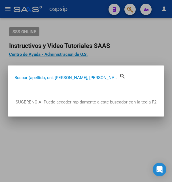
click at [58, 77] on input "Buscar (apellido, dni, [PERSON_NAME], [PERSON_NAME], cuit, obra social)" at bounding box center [66, 77] width 105 height 5
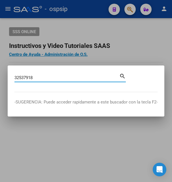
type input "32537918"
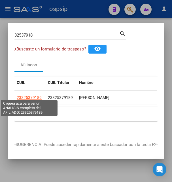
click at [36, 96] on span "23325379189" at bounding box center [29, 97] width 25 height 5
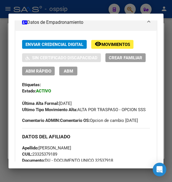
scroll to position [61, 0]
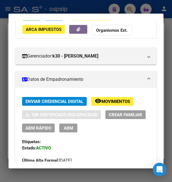
click at [113, 104] on span "Movimientos" at bounding box center [116, 101] width 29 height 5
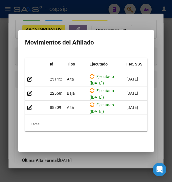
click at [128, 24] on div at bounding box center [86, 91] width 172 height 182
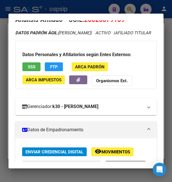
scroll to position [0, 0]
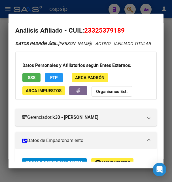
drag, startPoint x: 91, startPoint y: 29, endPoint x: 120, endPoint y: 28, distance: 28.7
click at [120, 28] on span "23325379189" at bounding box center [104, 30] width 41 height 7
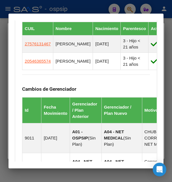
scroll to position [398, 0]
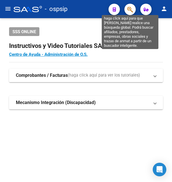
click at [131, 10] on icon "button" at bounding box center [130, 9] width 6 height 7
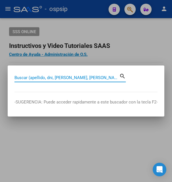
click at [34, 77] on input "Buscar (apellido, dni, [PERSON_NAME], [PERSON_NAME], cuit, obra social)" at bounding box center [66, 77] width 105 height 5
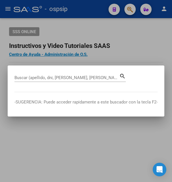
click at [42, 79] on input "Buscar (apellido, dni, [PERSON_NAME], [PERSON_NAME], cuit, obra social)" at bounding box center [66, 77] width 105 height 5
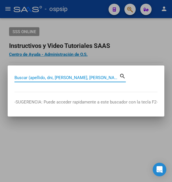
click at [53, 77] on input "Buscar (apellido, dni, [PERSON_NAME], [PERSON_NAME], cuit, obra social)" at bounding box center [66, 77] width 105 height 5
click at [25, 77] on input "Buscar (apellido, dni, [PERSON_NAME], [PERSON_NAME], cuit, obra social)" at bounding box center [66, 77] width 105 height 5
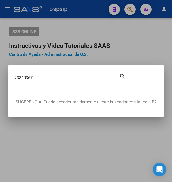
type input "23340367"
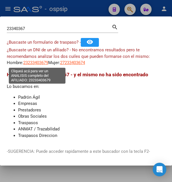
click at [35, 62] on span "23233403679" at bounding box center [35, 62] width 25 height 5
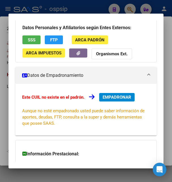
scroll to position [61, 0]
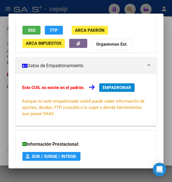
click at [37, 32] on button "SSS" at bounding box center [31, 30] width 18 height 9
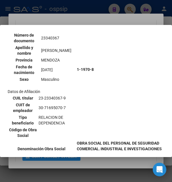
click at [90, 22] on div at bounding box center [86, 91] width 172 height 182
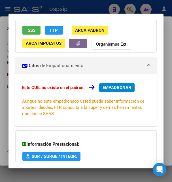
click at [29, 32] on span "SSS" at bounding box center [32, 30] width 8 height 5
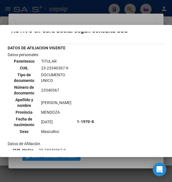
scroll to position [0, 0]
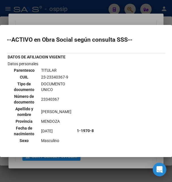
click at [88, 20] on div at bounding box center [86, 91] width 172 height 182
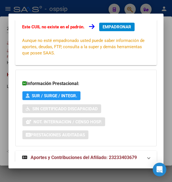
scroll to position [138, 0]
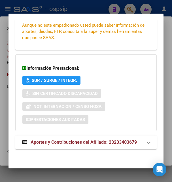
click at [67, 140] on span "Aportes y Contribuciones del Afiliado: 23233403679" at bounding box center [84, 141] width 106 height 5
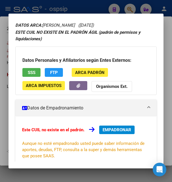
scroll to position [19, 0]
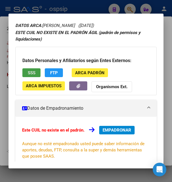
click at [29, 75] on span "SSS" at bounding box center [32, 72] width 8 height 5
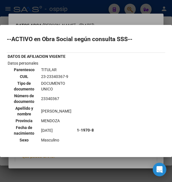
scroll to position [0, 0]
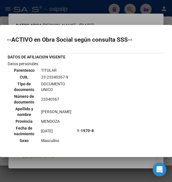
click at [103, 7] on div at bounding box center [86, 91] width 172 height 182
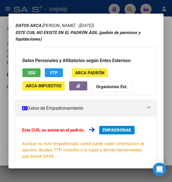
click at [103, 6] on div at bounding box center [86, 91] width 172 height 182
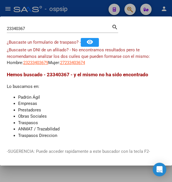
click at [89, 11] on div at bounding box center [86, 91] width 172 height 182
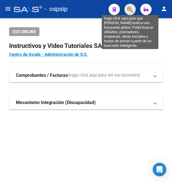
click at [129, 11] on icon "button" at bounding box center [130, 9] width 6 height 7
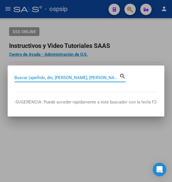
click at [73, 77] on input "Buscar (apellido, dni, [PERSON_NAME], [PERSON_NAME], cuit, obra social)" at bounding box center [66, 77] width 105 height 5
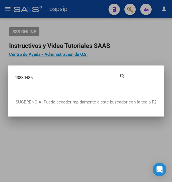
type input "43830485"
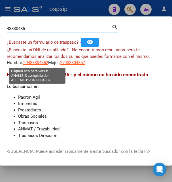
click at [41, 64] on span "20438304852" at bounding box center [35, 62] width 25 height 5
type textarea "20438304852"
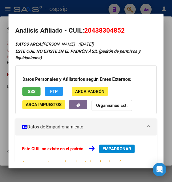
click at [29, 90] on span "SSS" at bounding box center [32, 91] width 8 height 5
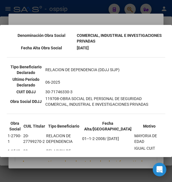
scroll to position [184, 0]
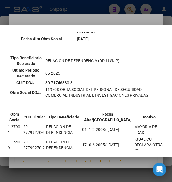
click at [101, 10] on div at bounding box center [86, 91] width 172 height 182
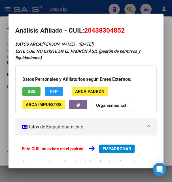
click at [113, 148] on span "EMPADRONAR" at bounding box center [117, 148] width 29 height 5
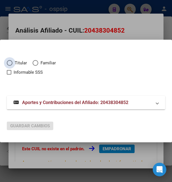
click at [10, 64] on span "Elija una opción" at bounding box center [10, 63] width 6 height 6
click at [10, 64] on input "Titular" at bounding box center [10, 63] width 6 height 6
radio input "true"
checkbox input "true"
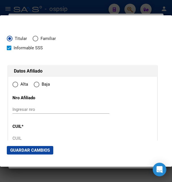
type input "20-43830485-2"
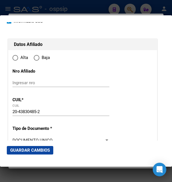
radio input "true"
type input "43830485"
type input "[PERSON_NAME]"
type input "[DATE]"
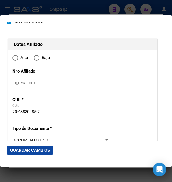
type input "RINCON DE LOS S"
type input "8319"
type input "CORDOBA Y ALMAFUERTE"
type input "1667"
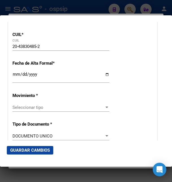
click at [35, 110] on span "Seleccionar tipo" at bounding box center [58, 107] width 92 height 5
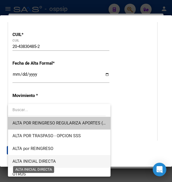
click at [35, 161] on span "ALTA INICIAL DIRECTA" at bounding box center [33, 161] width 43 height 5
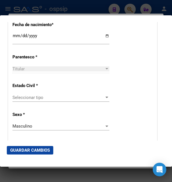
scroll to position [337, 0]
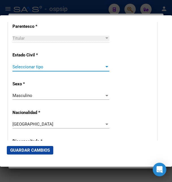
click at [37, 66] on span "Seleccionar tipo" at bounding box center [58, 66] width 92 height 5
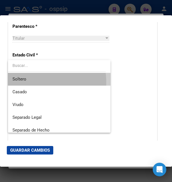
click at [27, 82] on span "Soltero" at bounding box center [59, 79] width 94 height 13
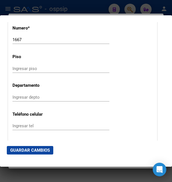
scroll to position [674, 0]
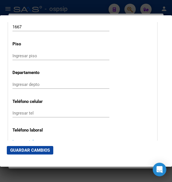
paste input "2993263509"
type input "2993263509"
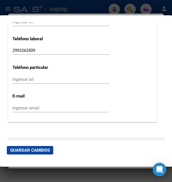
scroll to position [766, 0]
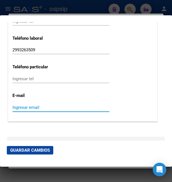
paste input "[EMAIL_ADDRESS][DOMAIN_NAME]"
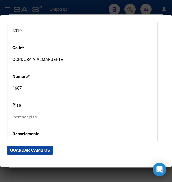
scroll to position [551, 0]
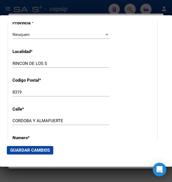
type input "[EMAIL_ADDRESS][DOMAIN_NAME]"
click at [53, 61] on input "RINCON DE LOS S" at bounding box center [60, 63] width 97 height 5
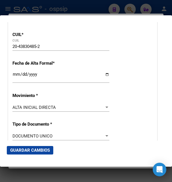
scroll to position [0, 0]
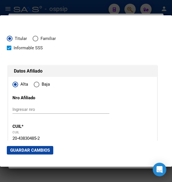
type input "RINCON DE LOS SAUCES"
click at [31, 151] on span "Guardar Cambios" at bounding box center [30, 150] width 40 height 5
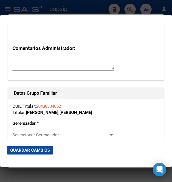
scroll to position [980, 0]
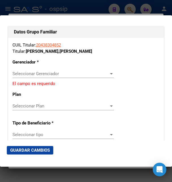
click at [42, 71] on span "Seleccionar Gerenciador" at bounding box center [60, 73] width 96 height 5
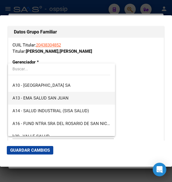
scroll to position [122, 0]
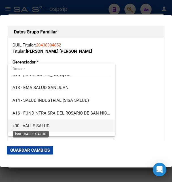
click at [41, 126] on span "k30 - VALLE SALUD" at bounding box center [30, 125] width 37 height 5
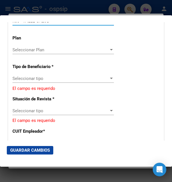
scroll to position [1041, 0]
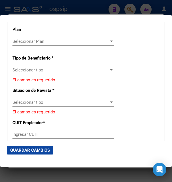
click at [34, 67] on span "Seleccionar tipo" at bounding box center [60, 69] width 96 height 5
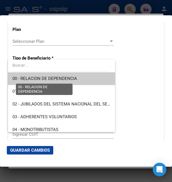
click at [36, 78] on span "00 - RELACION DE DEPENDENCIA" at bounding box center [44, 78] width 65 height 5
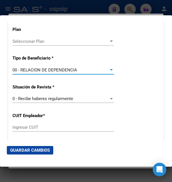
type input "30-71746330-3"
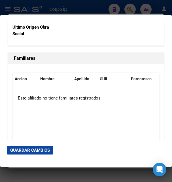
scroll to position [1164, 0]
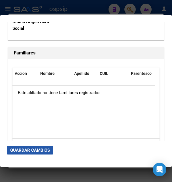
click at [38, 151] on span "Guardar Cambios" at bounding box center [30, 150] width 40 height 5
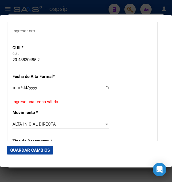
scroll to position [60, 0]
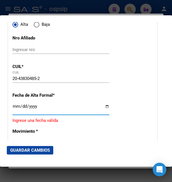
click at [18, 113] on input "Ingresar fecha" at bounding box center [60, 108] width 97 height 9
type input "[DATE]"
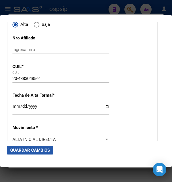
click at [39, 153] on button "Guardar Cambios" at bounding box center [30, 150] width 46 height 9
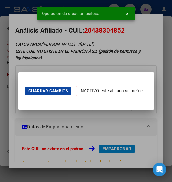
scroll to position [0, 0]
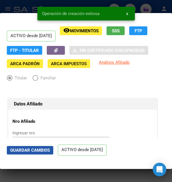
click at [38, 149] on span "Guardar Cambios" at bounding box center [30, 150] width 40 height 5
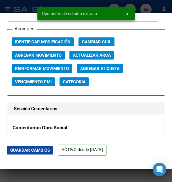
scroll to position [857, 0]
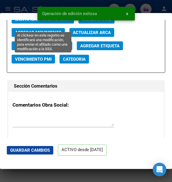
click at [29, 22] on span "Identificar Modificación" at bounding box center [43, 19] width 56 height 5
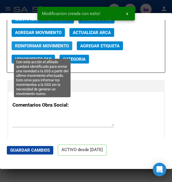
click at [42, 48] on span "Reinformar Movimiento" at bounding box center [42, 45] width 54 height 5
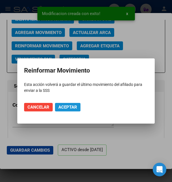
click at [62, 108] on span "Aceptar" at bounding box center [67, 107] width 19 height 5
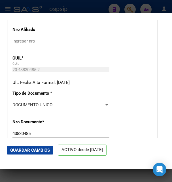
scroll to position [0, 0]
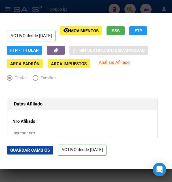
click at [98, 12] on div at bounding box center [86, 91] width 172 height 182
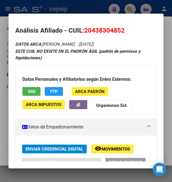
drag, startPoint x: 93, startPoint y: 31, endPoint x: 121, endPoint y: 29, distance: 28.2
click at [121, 29] on span "20438304852" at bounding box center [104, 30] width 41 height 7
copy span "43830485"
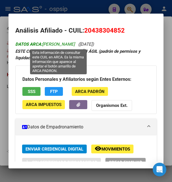
click at [55, 45] on span "DATOS ARCA: [PERSON_NAME]" at bounding box center [45, 44] width 60 height 5
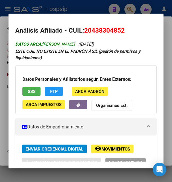
click at [55, 45] on span "DATOS ARCA: [PERSON_NAME]" at bounding box center [45, 44] width 60 height 5
copy span "[PERSON_NAME]"
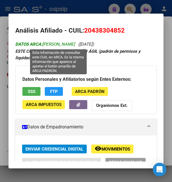
click at [69, 44] on span "DATOS ARCA: [PERSON_NAME]" at bounding box center [45, 44] width 60 height 5
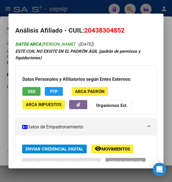
click at [69, 44] on span "DATOS ARCA: [PERSON_NAME]" at bounding box center [45, 44] width 60 height 5
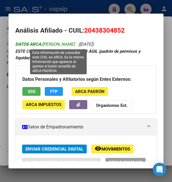
drag, startPoint x: 63, startPoint y: 44, endPoint x: 100, endPoint y: 42, distance: 36.6
click at [75, 42] on span "DATOS ARCA: [PERSON_NAME]" at bounding box center [45, 44] width 60 height 5
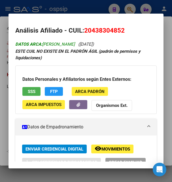
copy span "[PERSON_NAME]"
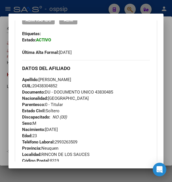
scroll to position [184, 0]
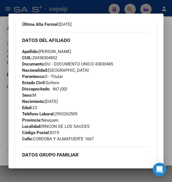
drag, startPoint x: 47, startPoint y: 101, endPoint x: 78, endPoint y: 99, distance: 31.0
click at [78, 99] on div "Apellido: [PERSON_NAME]: 20438304852 Documento: DU - DOCUMENTO UNICO 43830485 N…" at bounding box center [86, 79] width 128 height 62
copy span "[DATE]"
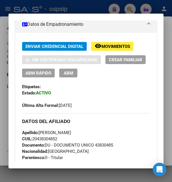
scroll to position [92, 0]
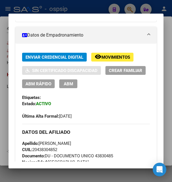
click at [115, 58] on span "Movimientos" at bounding box center [116, 57] width 29 height 5
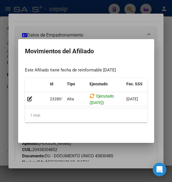
click at [117, 33] on div at bounding box center [86, 91] width 172 height 182
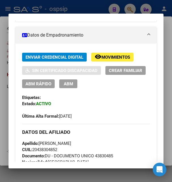
click at [77, 80] on button "ABM" at bounding box center [68, 83] width 18 height 9
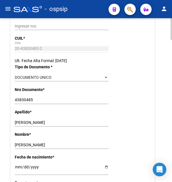
radio input "true"
type input "30-71746330-3"
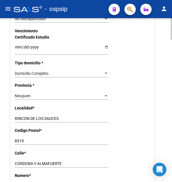
scroll to position [403, 0]
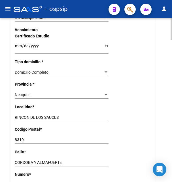
drag, startPoint x: 14, startPoint y: 155, endPoint x: 49, endPoint y: 155, distance: 34.3
click at [49, 155] on div "Nro Afiliado Ingresar nro CUIL * 20-43830485-2 CUIL ARCA Padrón Ult. Fecha Alta…" at bounding box center [82, 37] width 144 height 591
drag, startPoint x: 15, startPoint y: 156, endPoint x: 63, endPoint y: 156, distance: 47.4
click at [63, 160] on input "CORDOBA Y ALMAFUERTE" at bounding box center [62, 162] width 94 height 5
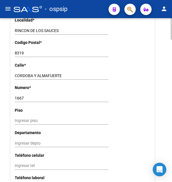
scroll to position [460, 0]
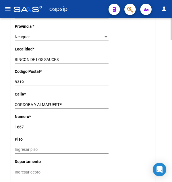
click at [22, 80] on input "8319" at bounding box center [62, 82] width 94 height 5
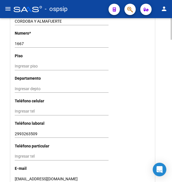
scroll to position [576, 0]
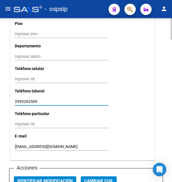
drag, startPoint x: 15, startPoint y: 95, endPoint x: 38, endPoint y: 94, distance: 23.3
click at [38, 99] on input "2993263509" at bounding box center [62, 101] width 94 height 5
click at [26, 144] on input "[EMAIL_ADDRESS][DOMAIN_NAME]" at bounding box center [62, 146] width 94 height 5
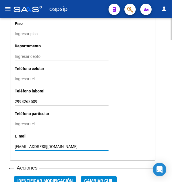
click at [26, 144] on input "[EMAIL_ADDRESS][DOMAIN_NAME]" at bounding box center [62, 146] width 94 height 5
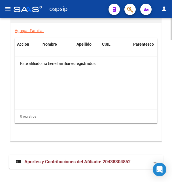
scroll to position [1083, 0]
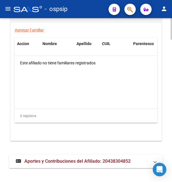
click at [69, 158] on span "Aportes y Contribuciones del Afiliado: 20438304852" at bounding box center [77, 160] width 106 height 5
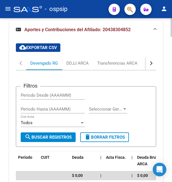
scroll to position [1276, 0]
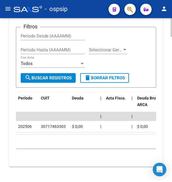
drag, startPoint x: 41, startPoint y: 119, endPoint x: 65, endPoint y: 119, distance: 23.8
click at [65, 123] on div "30717463303" at bounding box center [53, 126] width 25 height 7
copy div "30717463303"
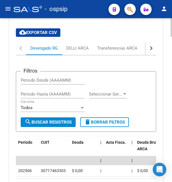
scroll to position [1160, 0]
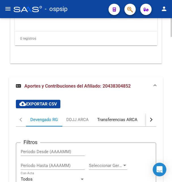
click at [128, 117] on div "Transferencias ARCA" at bounding box center [117, 120] width 40 height 6
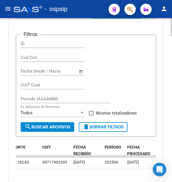
scroll to position [1203, 0]
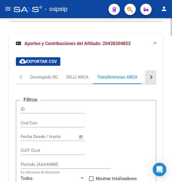
click at [148, 73] on button "button" at bounding box center [151, 77] width 10 height 14
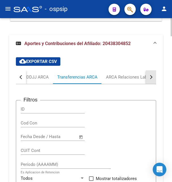
click at [148, 73] on button "button" at bounding box center [151, 77] width 10 height 14
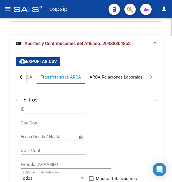
click at [133, 74] on div "ARCA Relaciones Laborales" at bounding box center [116, 77] width 53 height 6
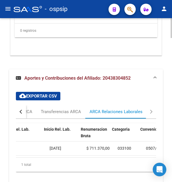
scroll to position [0, 197]
click at [51, 146] on span "[DATE]" at bounding box center [50, 148] width 12 height 5
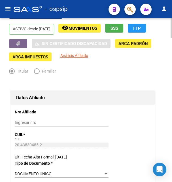
scroll to position [0, 0]
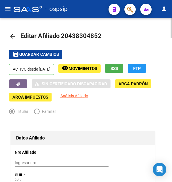
drag, startPoint x: 69, startPoint y: 36, endPoint x: 98, endPoint y: 32, distance: 28.6
click at [98, 32] on span "Editar Afiliado 20438304852" at bounding box center [60, 35] width 81 height 7
copy span "43830485"
